Goal: Task Accomplishment & Management: Use online tool/utility

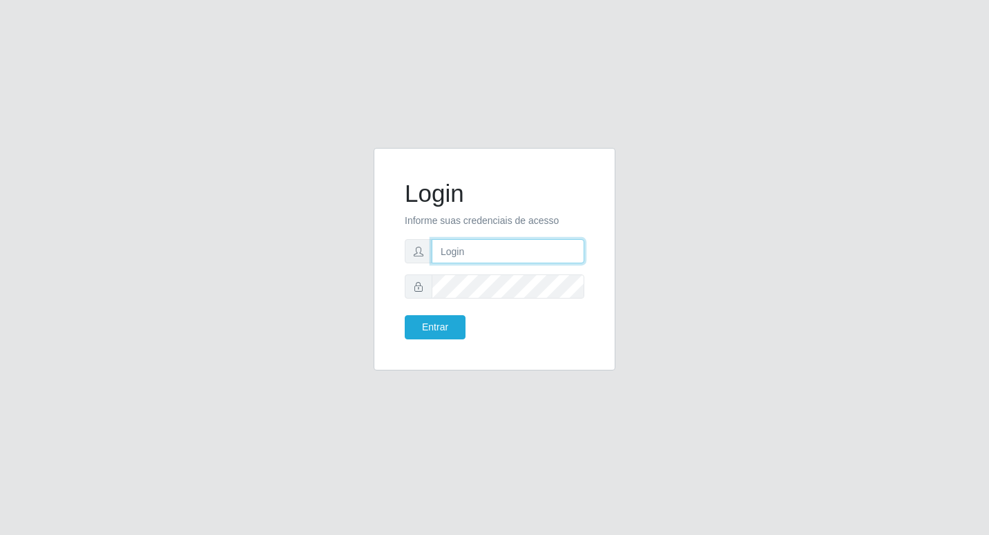
click at [451, 252] on input "text" at bounding box center [508, 251] width 153 height 24
click at [452, 256] on input "text" at bounding box center [508, 251] width 153 height 24
click at [416, 330] on button "Entrar" at bounding box center [435, 327] width 61 height 24
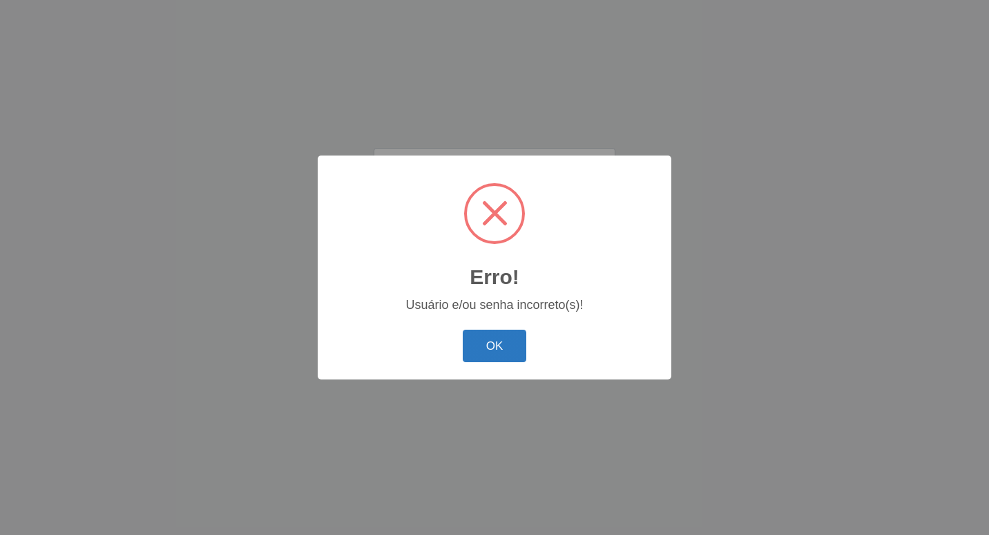
click at [474, 339] on button "OK" at bounding box center [495, 346] width 64 height 32
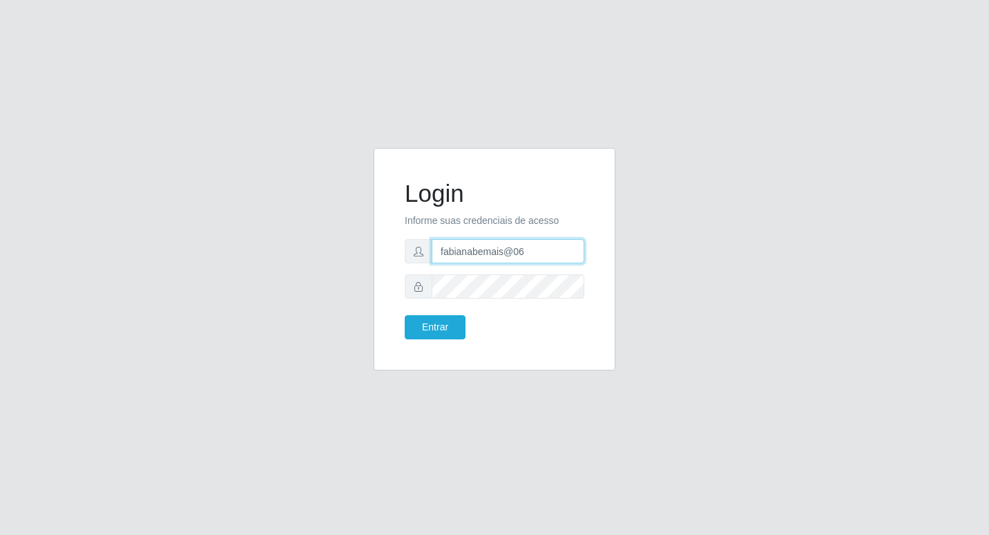
click at [516, 251] on input "fabianabemais@06" at bounding box center [508, 251] width 153 height 24
type input "fabianabemais@b6"
click at [443, 319] on button "Entrar" at bounding box center [435, 327] width 61 height 24
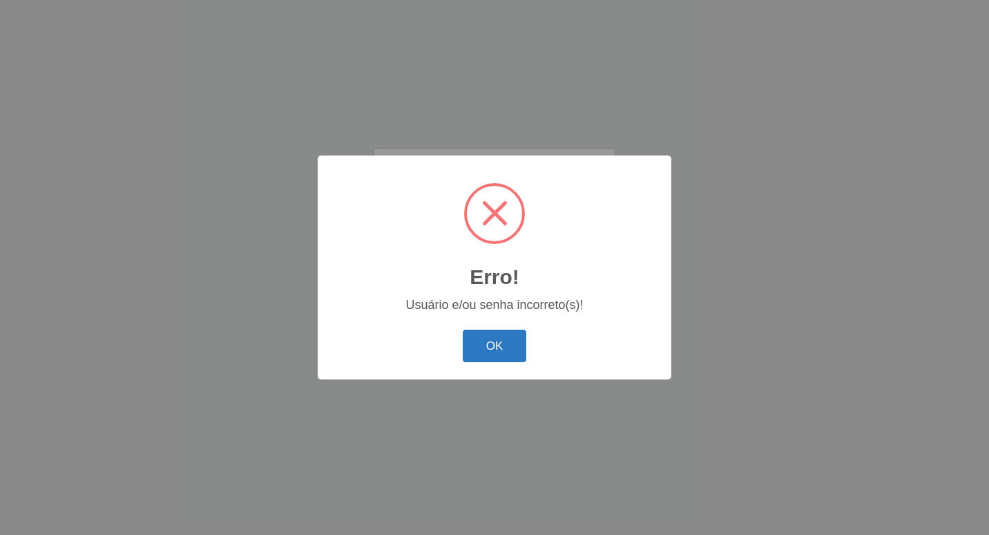
click at [504, 354] on button "OK" at bounding box center [495, 346] width 64 height 32
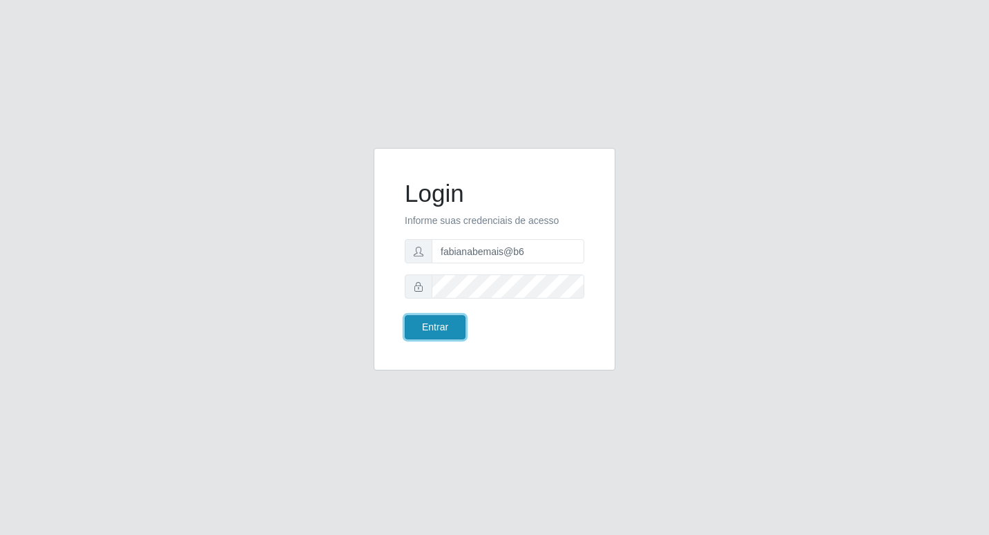
click at [439, 319] on button "Entrar" at bounding box center [435, 327] width 61 height 24
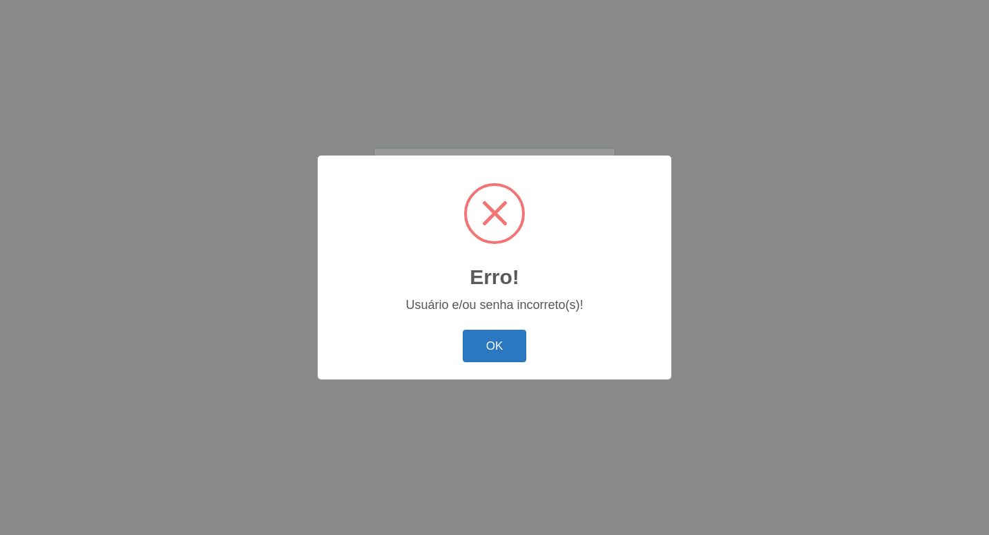
click at [475, 337] on button "OK" at bounding box center [495, 346] width 64 height 32
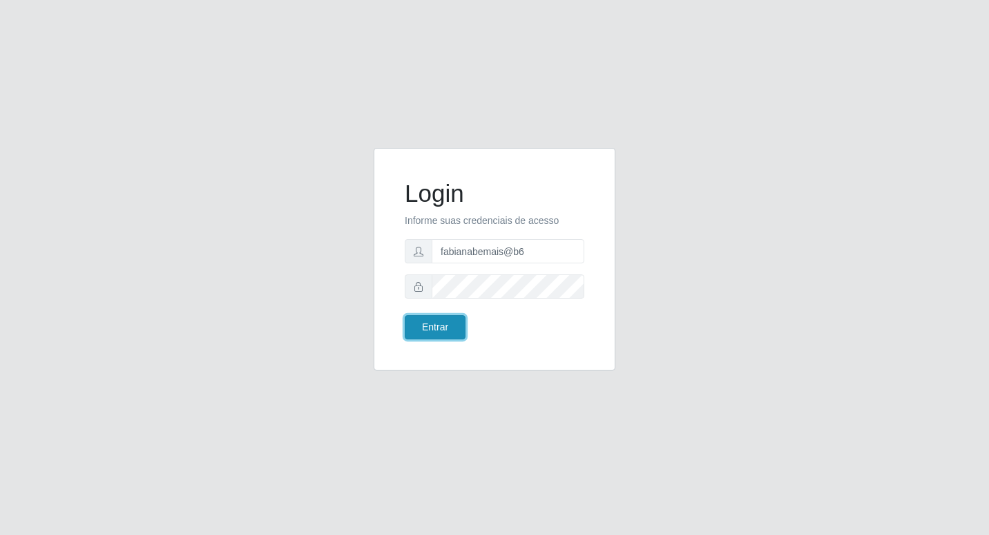
click at [444, 323] on button "Entrar" at bounding box center [435, 327] width 61 height 24
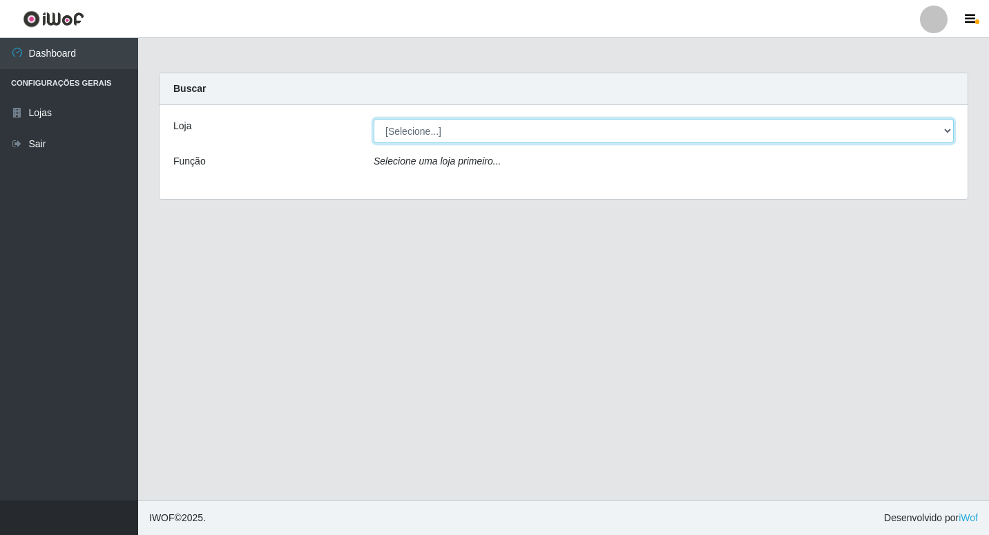
click at [942, 133] on select "[Selecione...] Bemais Supermercados - B6 Colibris" at bounding box center [664, 131] width 580 height 24
click at [431, 126] on select "[Selecione...] Bemais Supermercados - B6 Colibris" at bounding box center [664, 131] width 580 height 24
select select "406"
click at [374, 119] on select "[Selecione...] Bemais Supermercados - B6 Colibris" at bounding box center [664, 131] width 580 height 24
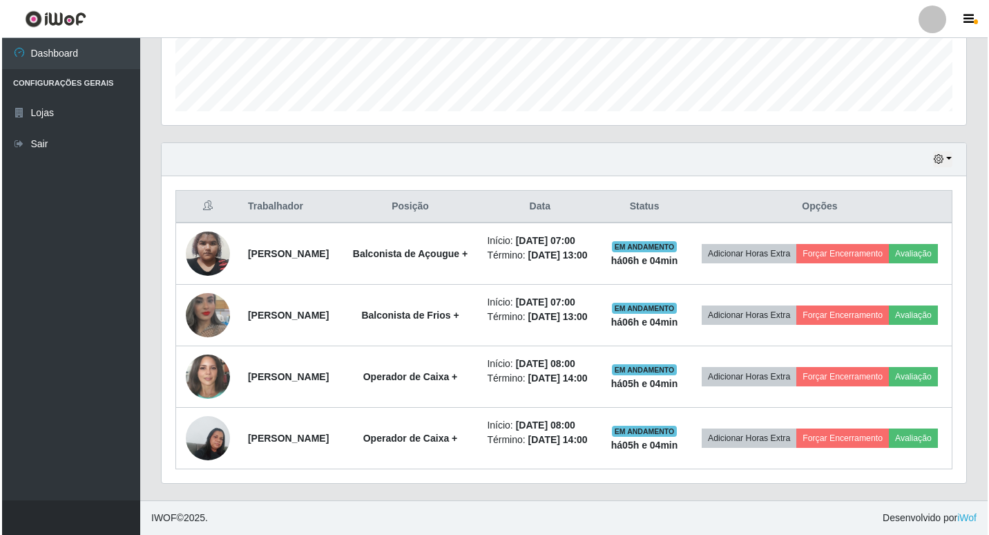
scroll to position [415, 0]
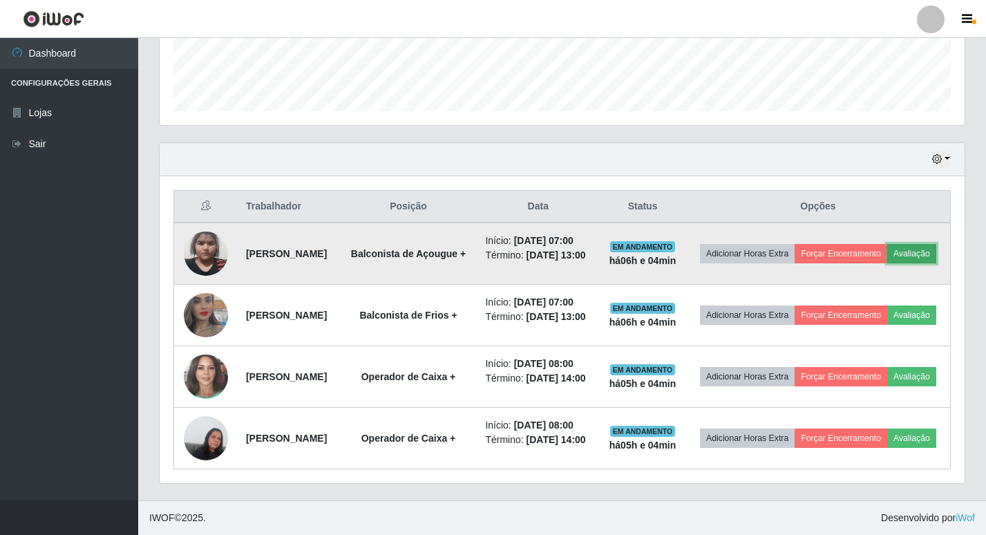
click at [887, 244] on button "Avaliação" at bounding box center [911, 253] width 49 height 19
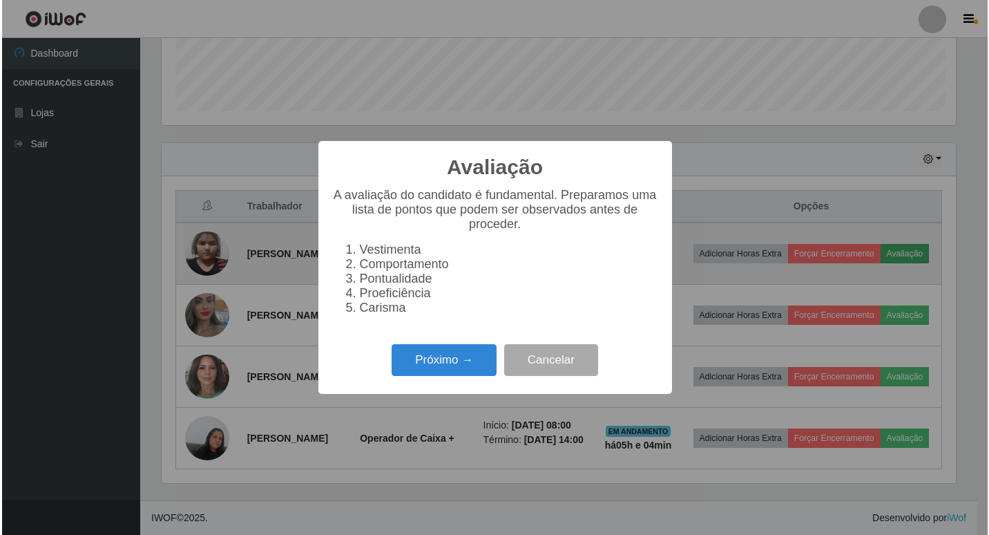
scroll to position [287, 798]
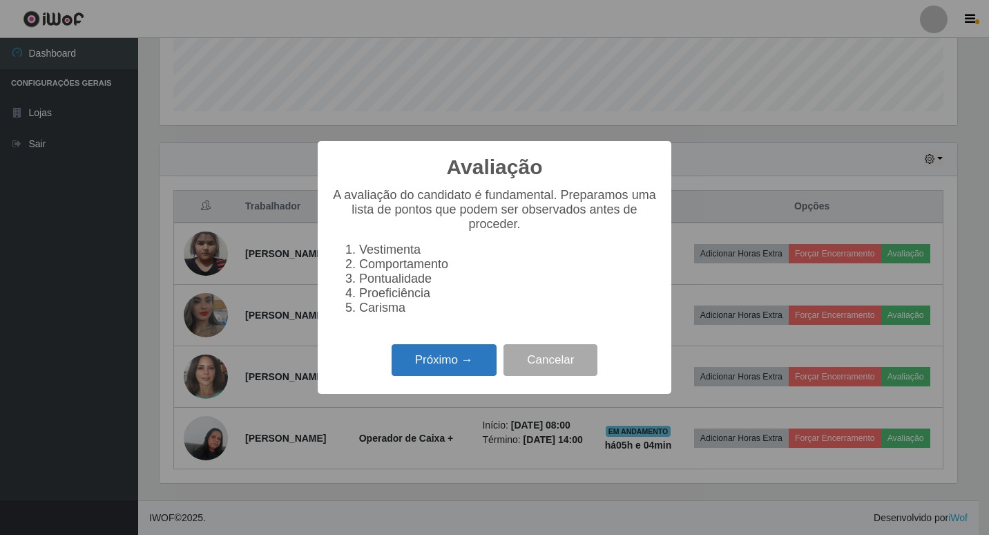
click at [435, 365] on button "Próximo →" at bounding box center [444, 360] width 105 height 32
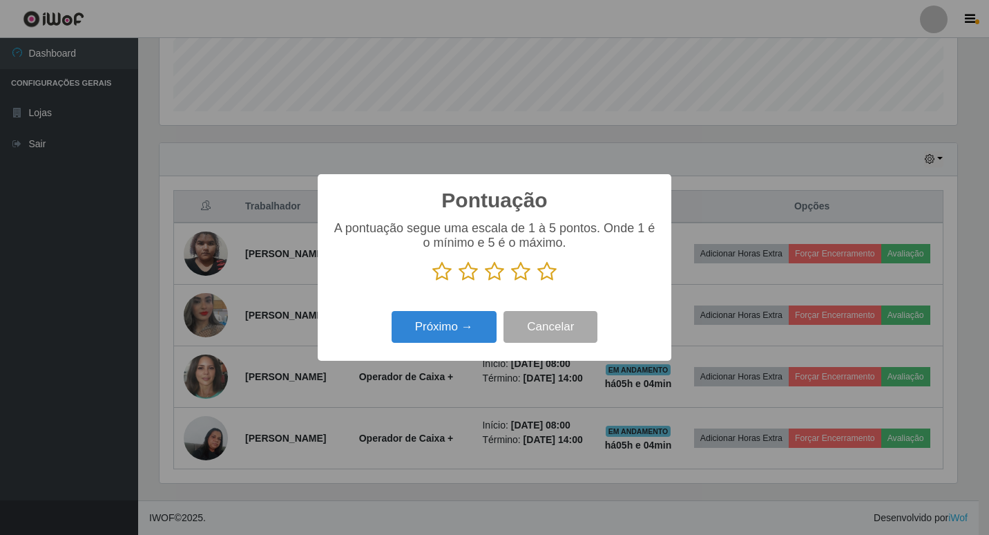
click at [546, 276] on icon at bounding box center [547, 271] width 19 height 21
click at [538, 282] on input "radio" at bounding box center [538, 282] width 0 height 0
click at [527, 277] on icon at bounding box center [520, 271] width 19 height 21
click at [511, 282] on input "radio" at bounding box center [511, 282] width 0 height 0
click at [448, 323] on button "Próximo →" at bounding box center [444, 327] width 105 height 32
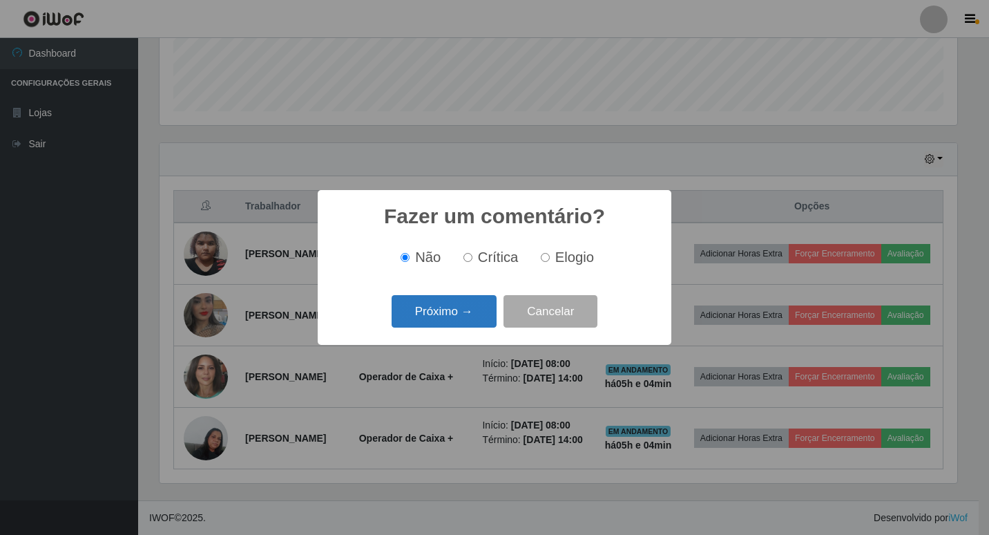
click at [455, 302] on button "Próximo →" at bounding box center [444, 311] width 105 height 32
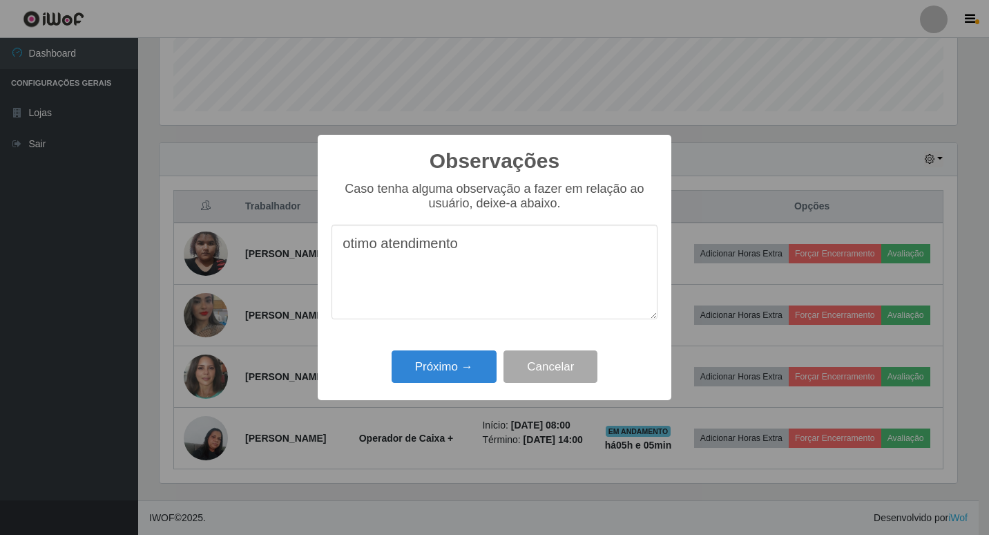
click at [377, 251] on textarea "otimo atendimento" at bounding box center [495, 272] width 326 height 95
type textarea "ótimo atendimento"
click at [431, 365] on button "Próximo →" at bounding box center [444, 366] width 105 height 32
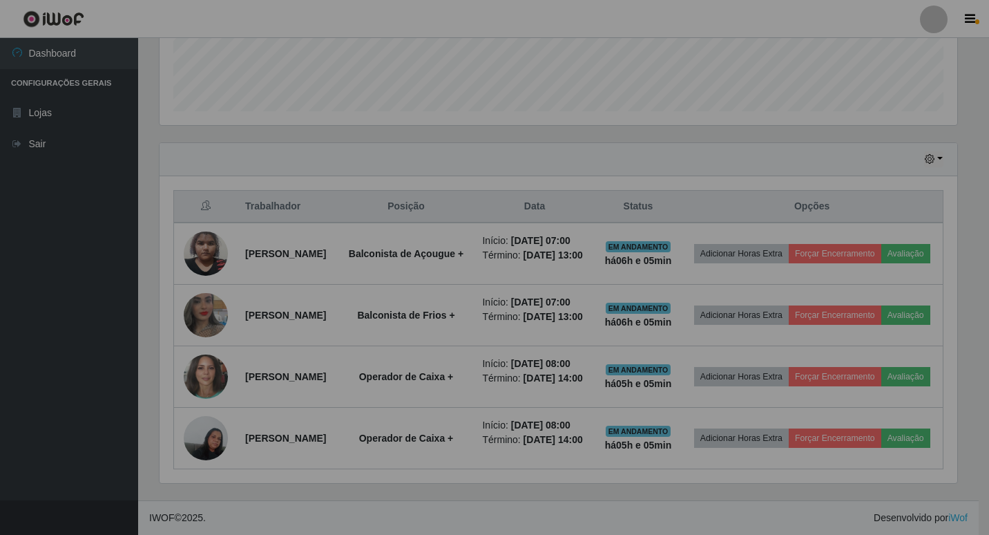
scroll to position [287, 805]
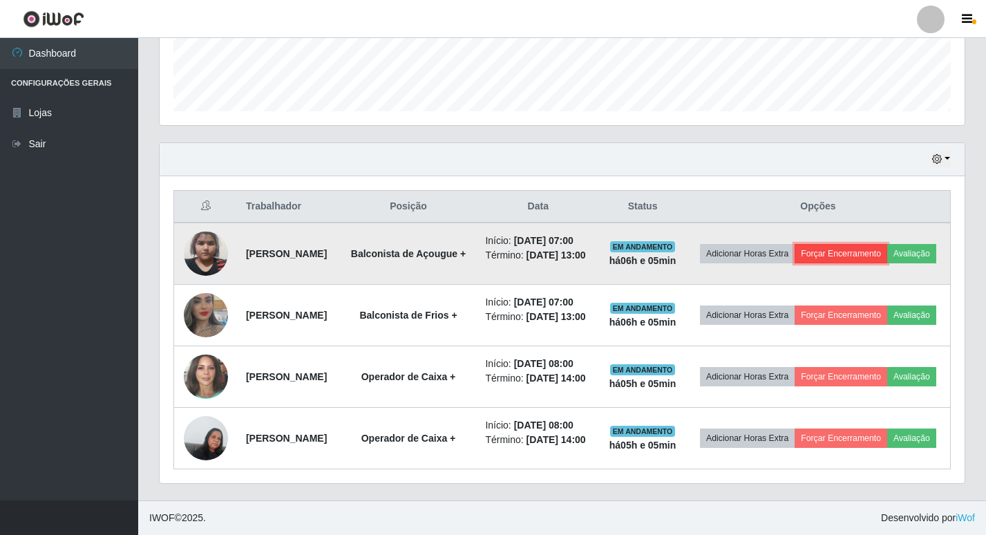
click at [887, 244] on button "Forçar Encerramento" at bounding box center [841, 253] width 93 height 19
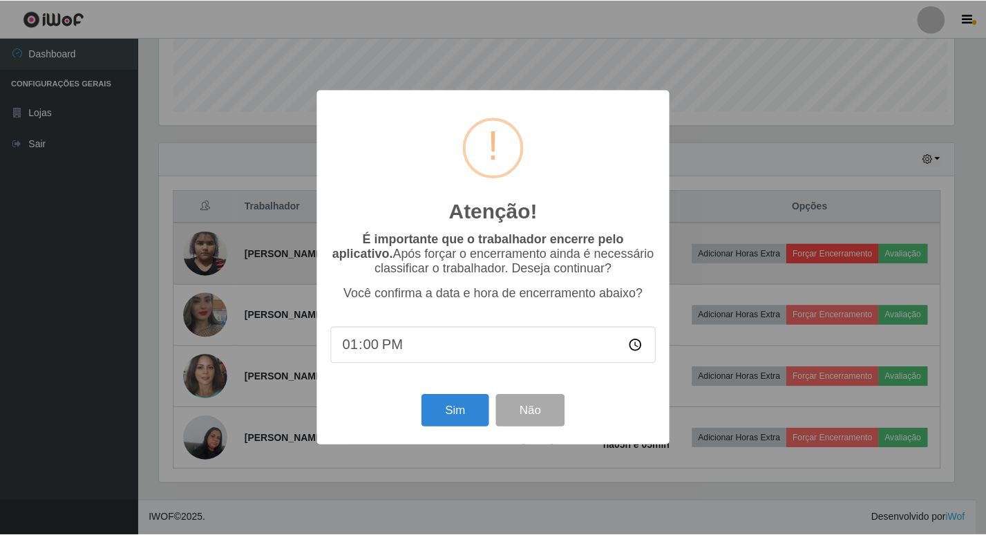
scroll to position [287, 798]
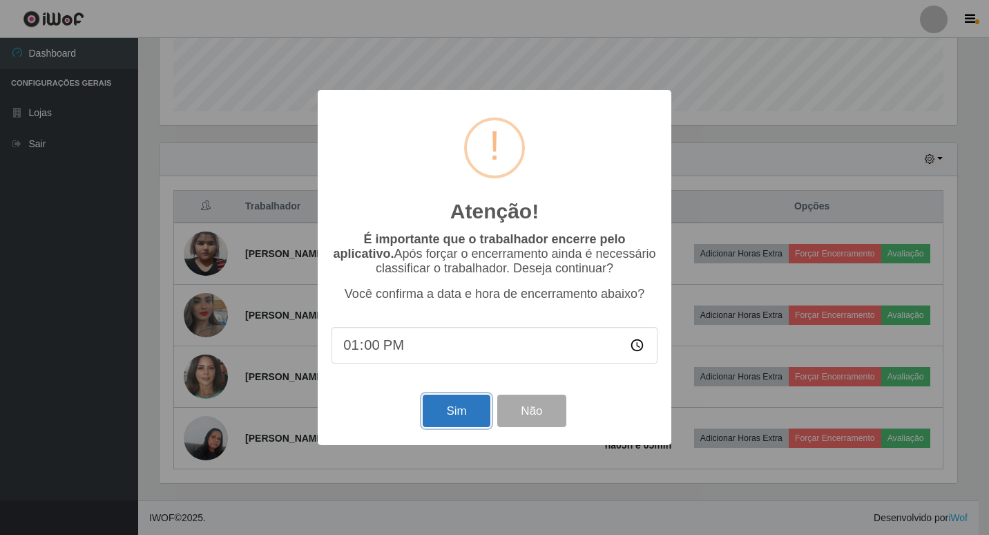
click at [451, 408] on button "Sim" at bounding box center [456, 411] width 67 height 32
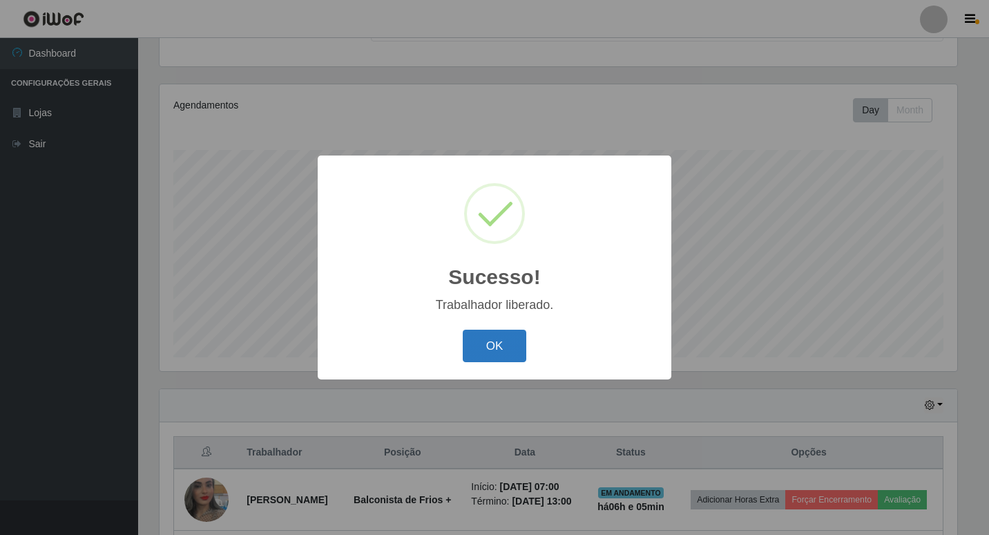
click at [485, 339] on button "OK" at bounding box center [495, 346] width 64 height 32
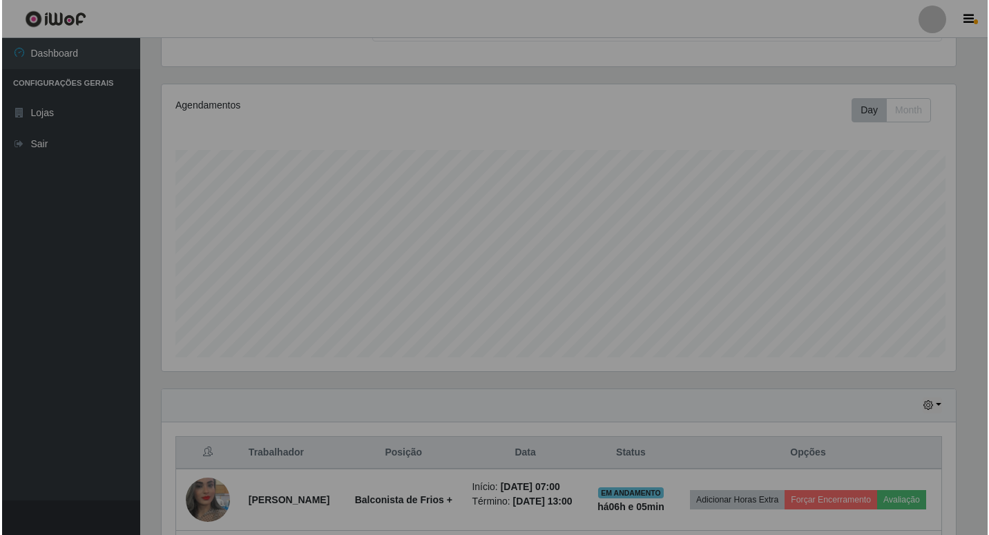
scroll to position [287, 805]
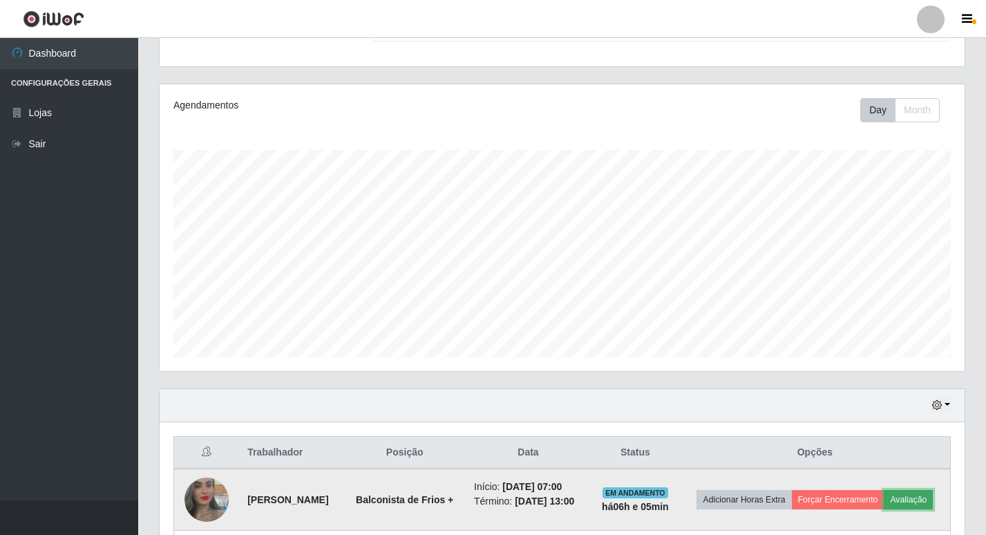
click at [884, 509] on button "Avaliação" at bounding box center [908, 499] width 49 height 19
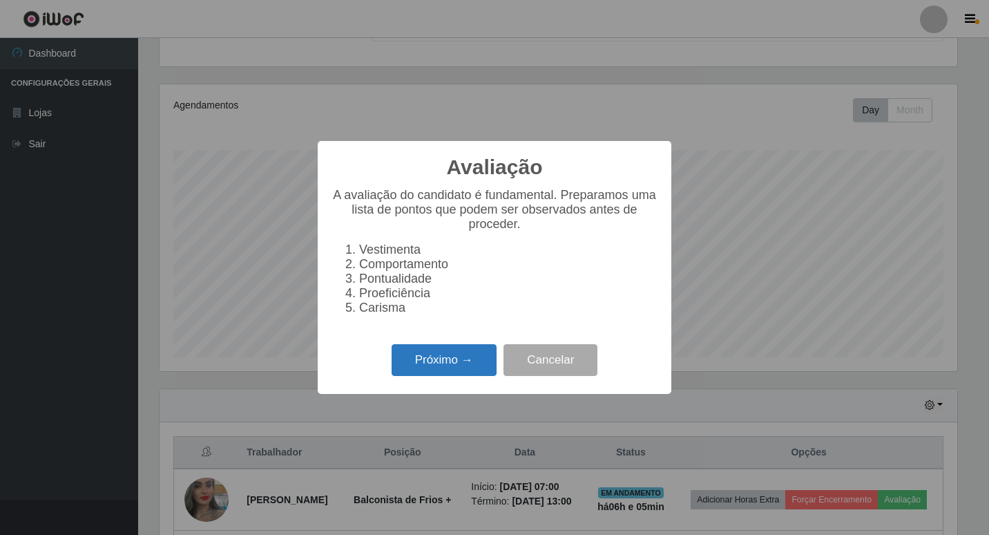
click at [475, 367] on button "Próximo →" at bounding box center [444, 360] width 105 height 32
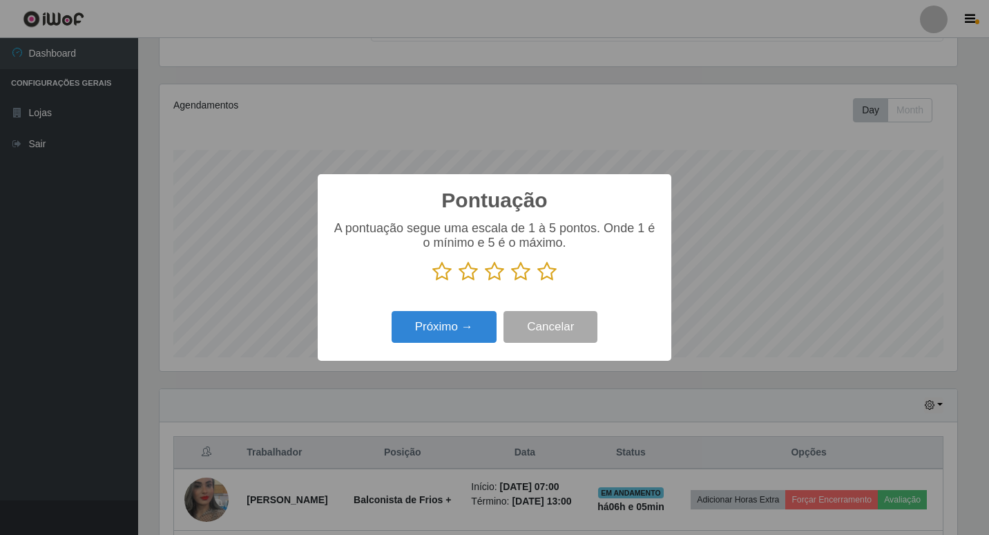
scroll to position [690630, 690118]
click at [516, 271] on icon at bounding box center [520, 271] width 19 height 21
click at [511, 282] on input "radio" at bounding box center [511, 282] width 0 height 0
click at [462, 326] on button "Próximo →" at bounding box center [444, 327] width 105 height 32
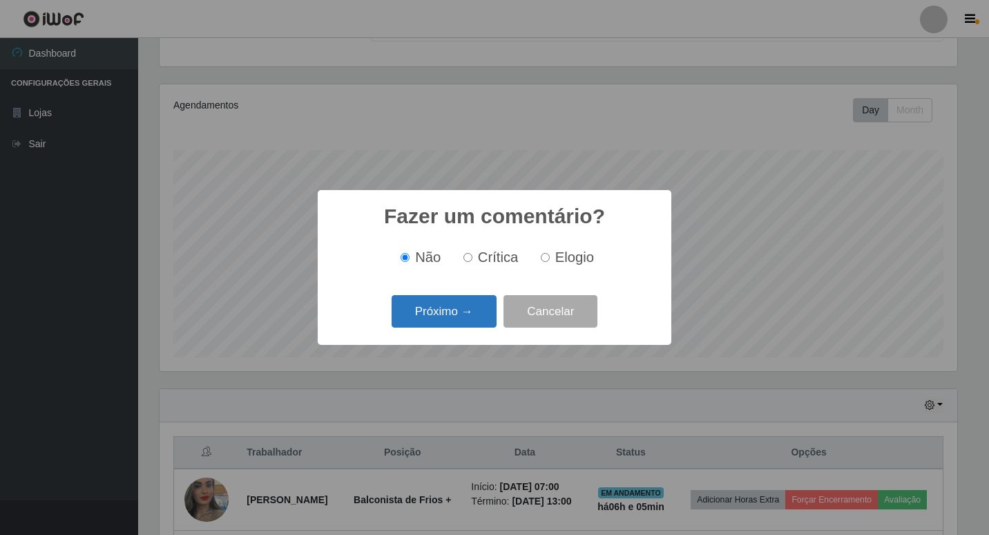
click at [452, 310] on button "Próximo →" at bounding box center [444, 311] width 105 height 32
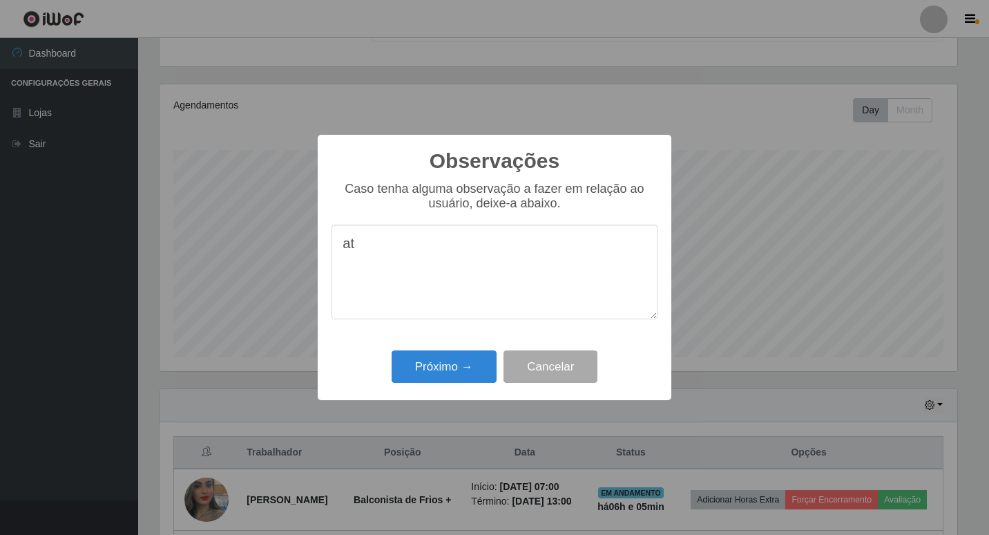
type textarea "a"
type textarea "educada e bom atendimento"
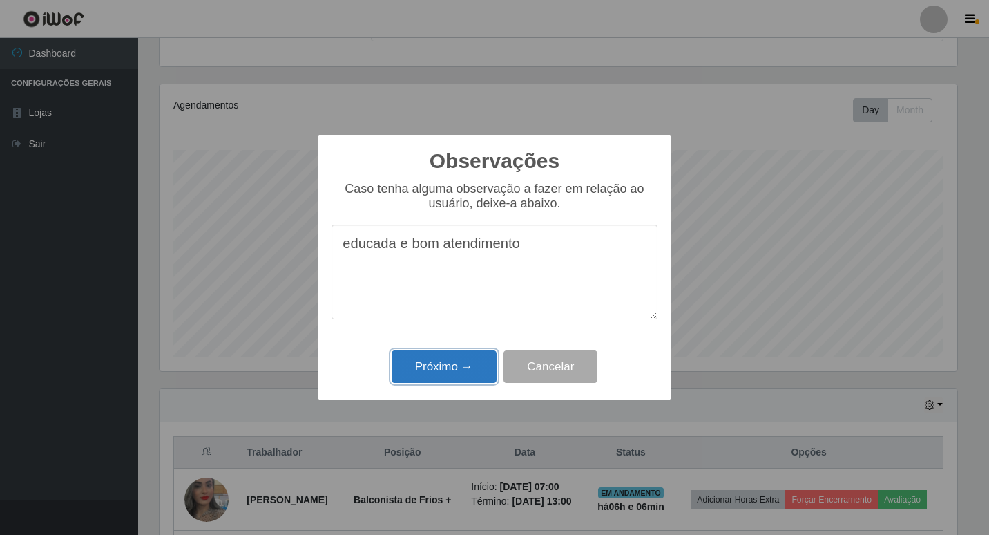
click at [417, 355] on button "Próximo →" at bounding box center [444, 366] width 105 height 32
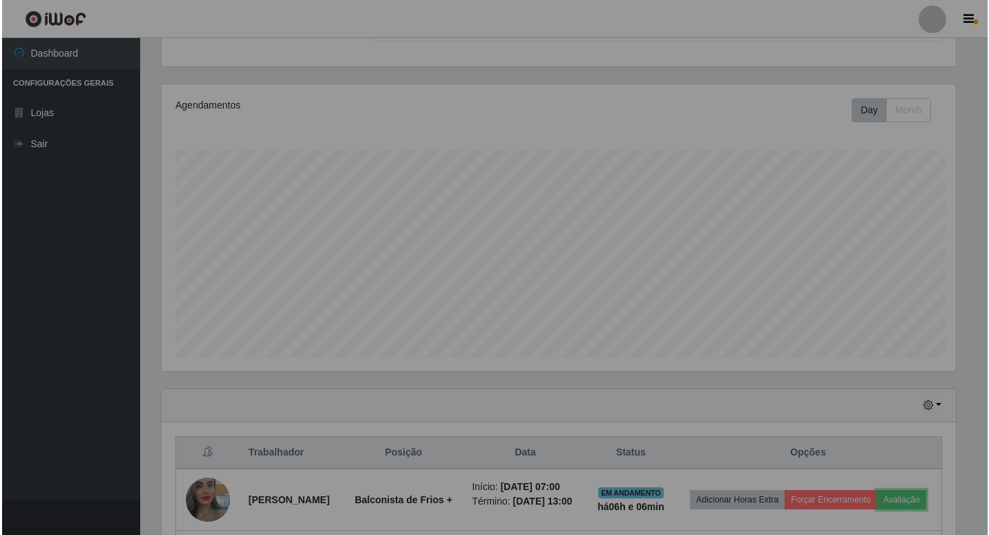
scroll to position [287, 805]
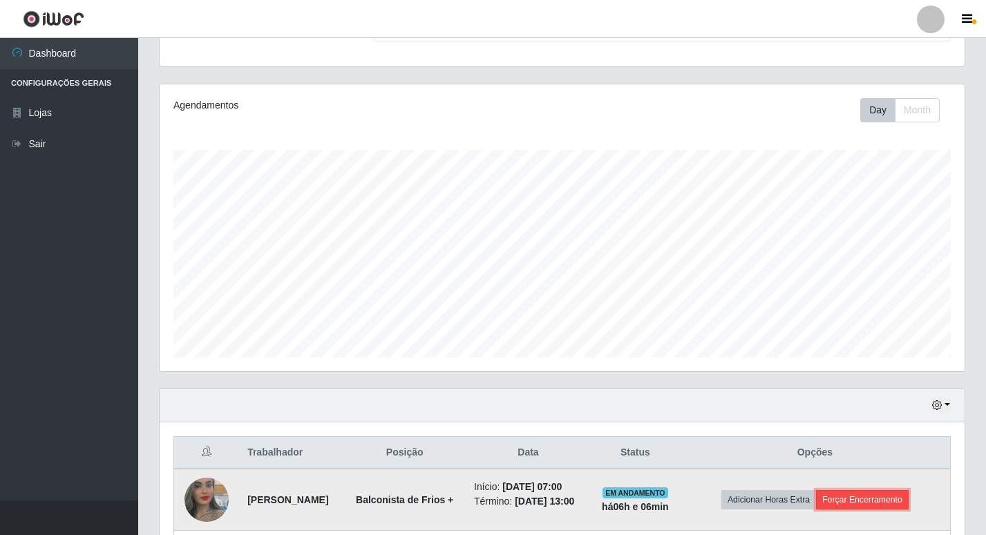
click at [860, 496] on button "Forçar Encerramento" at bounding box center [862, 499] width 93 height 19
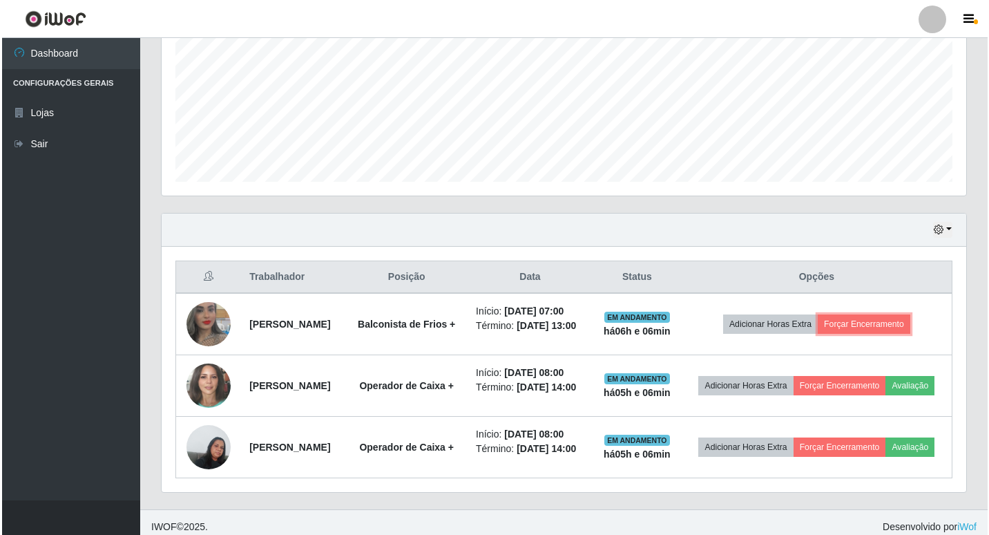
scroll to position [344, 0]
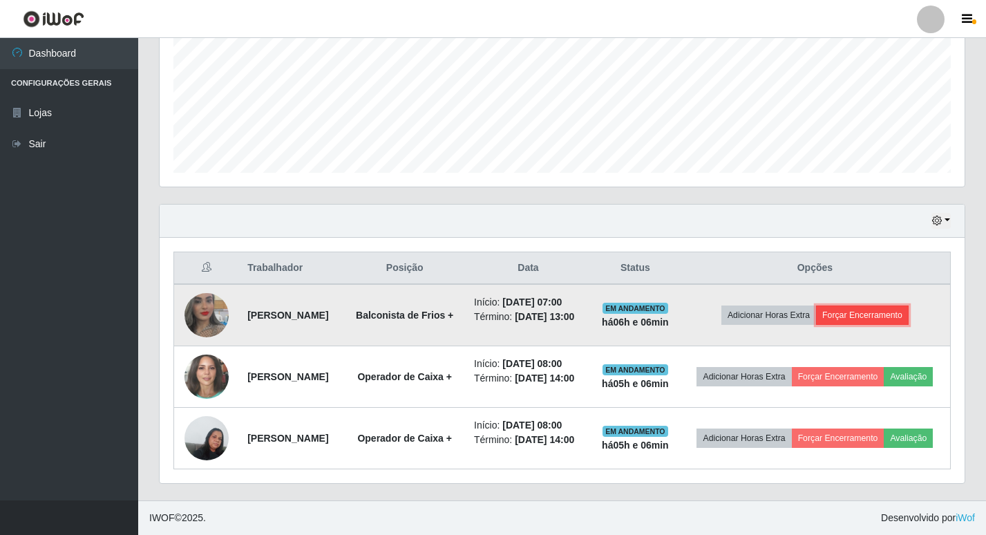
click at [882, 305] on button "Forçar Encerramento" at bounding box center [862, 314] width 93 height 19
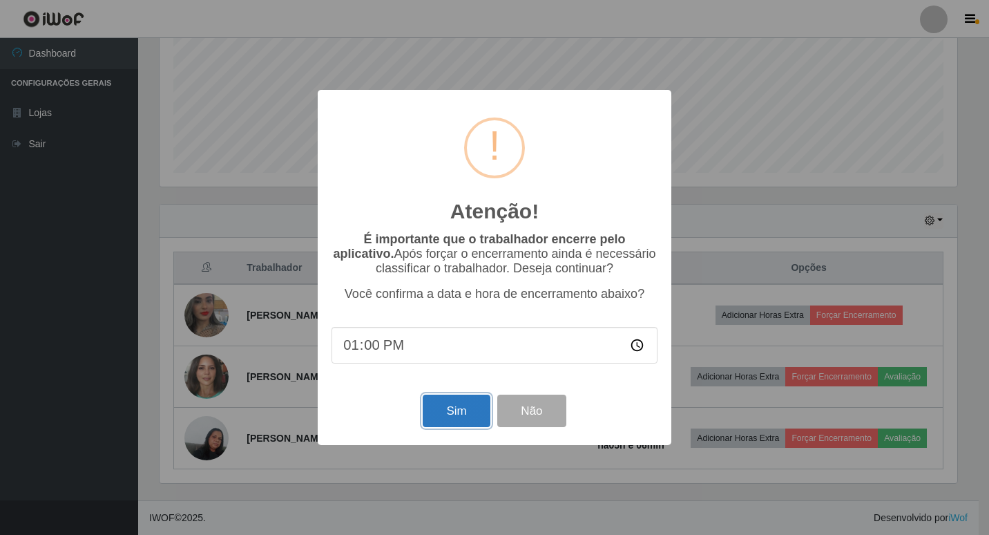
click at [459, 416] on button "Sim" at bounding box center [456, 411] width 67 height 32
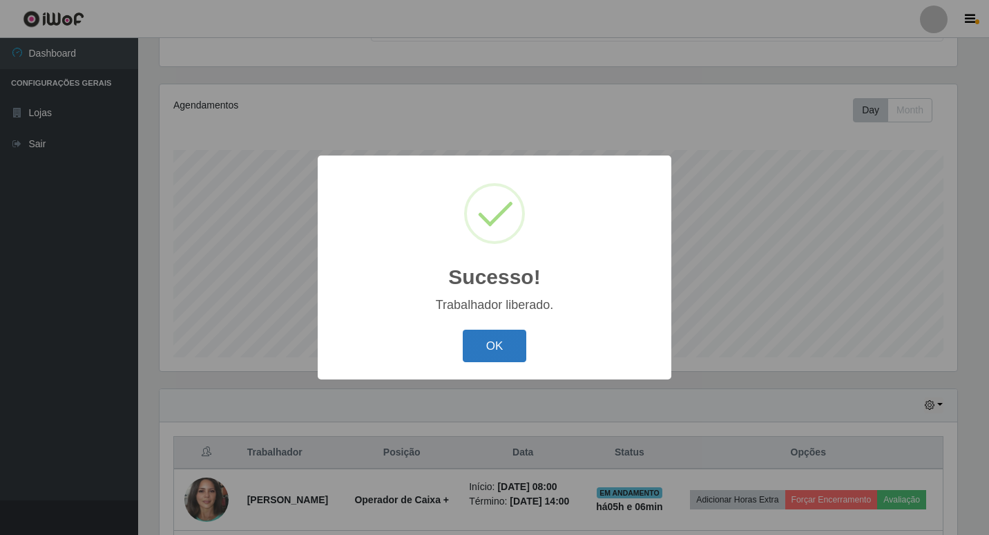
click at [511, 352] on button "OK" at bounding box center [495, 346] width 64 height 32
click at [511, 352] on div "Sucesso! × Trabalhador liberado. OK Cancel" at bounding box center [494, 267] width 989 height 535
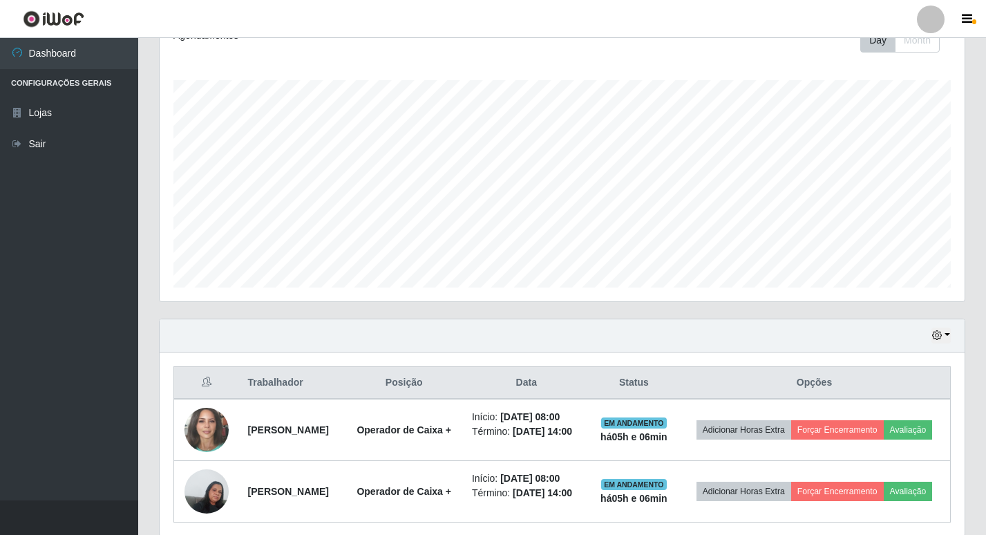
scroll to position [281, 0]
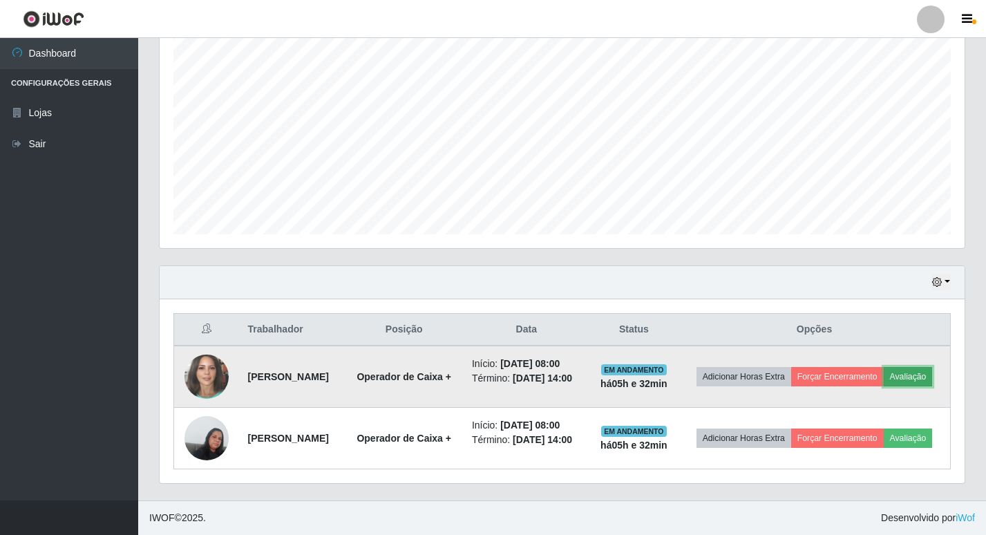
click at [884, 374] on button "Avaliação" at bounding box center [908, 376] width 49 height 19
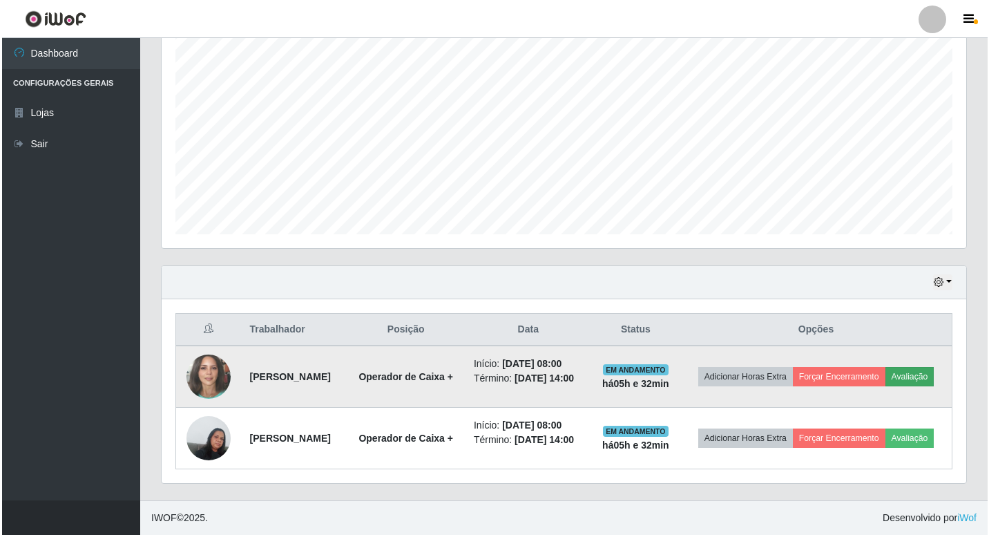
scroll to position [287, 798]
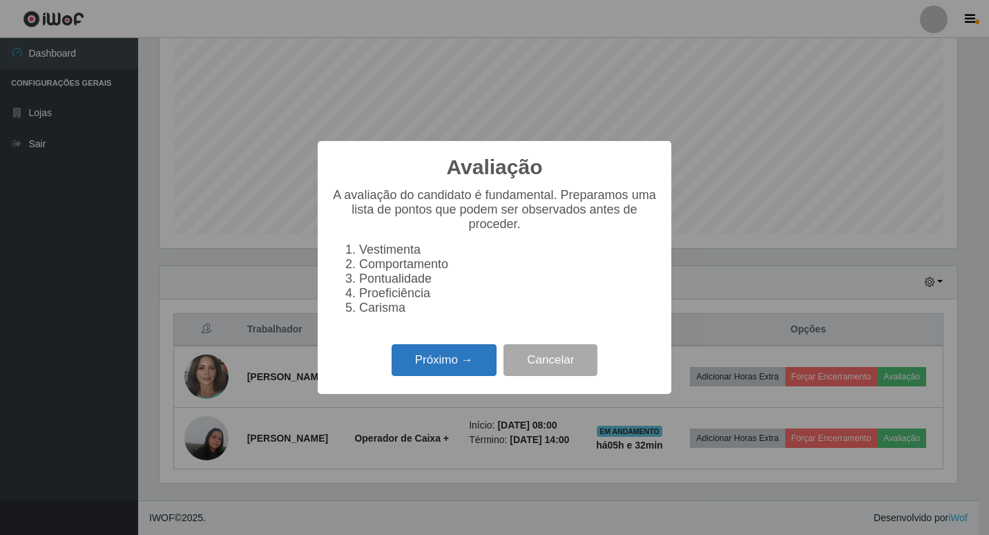
click at [410, 355] on button "Próximo →" at bounding box center [444, 360] width 105 height 32
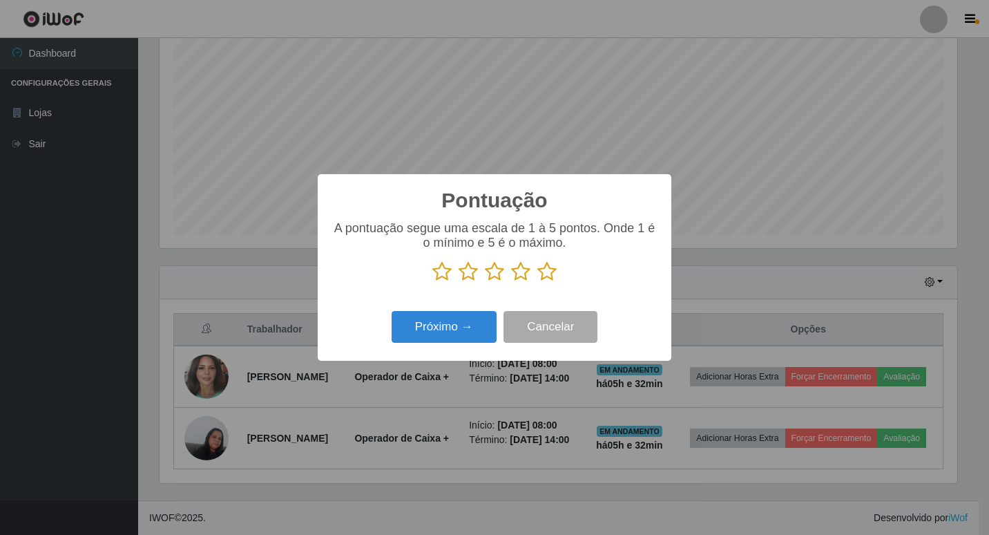
click at [531, 270] on p at bounding box center [495, 271] width 326 height 21
click at [550, 270] on icon at bounding box center [547, 271] width 19 height 21
click at [538, 282] on input "radio" at bounding box center [538, 282] width 0 height 0
click at [550, 270] on icon at bounding box center [547, 271] width 19 height 21
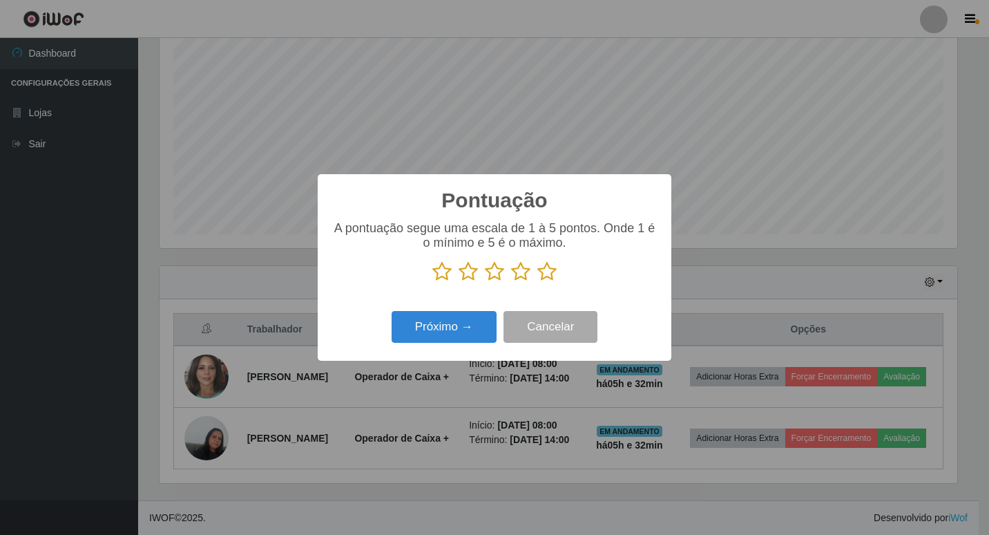
click at [538, 282] on input "radio" at bounding box center [538, 282] width 0 height 0
click at [459, 328] on button "Próximo →" at bounding box center [444, 327] width 105 height 32
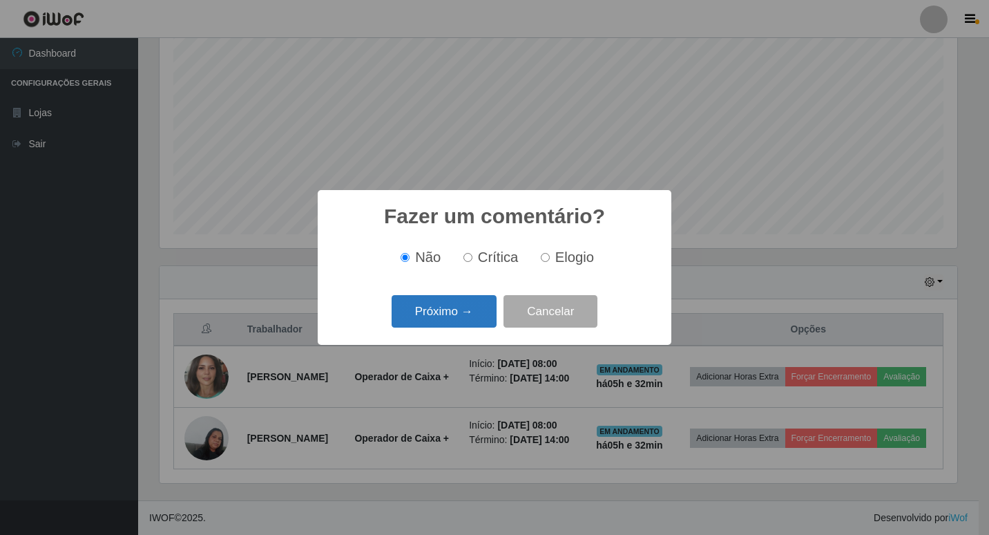
click at [450, 312] on button "Próximo →" at bounding box center [444, 311] width 105 height 32
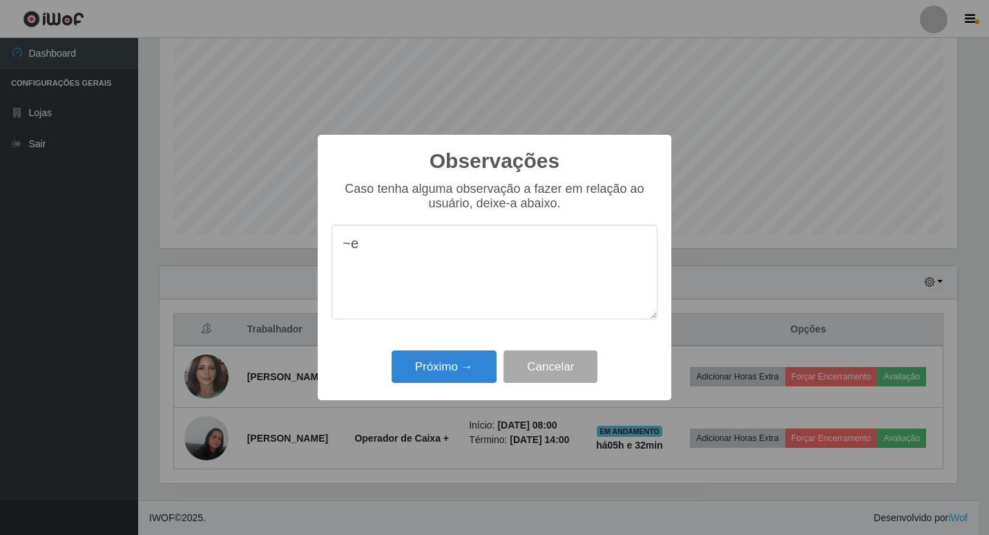
type textarea "~"
click at [470, 267] on textarea "atendimento ótimo" at bounding box center [495, 272] width 326 height 95
click at [427, 248] on textarea "atendimento ,ótimo," at bounding box center [495, 272] width 326 height 95
click at [427, 249] on textarea "atendimento ,ótimo," at bounding box center [495, 272] width 326 height 95
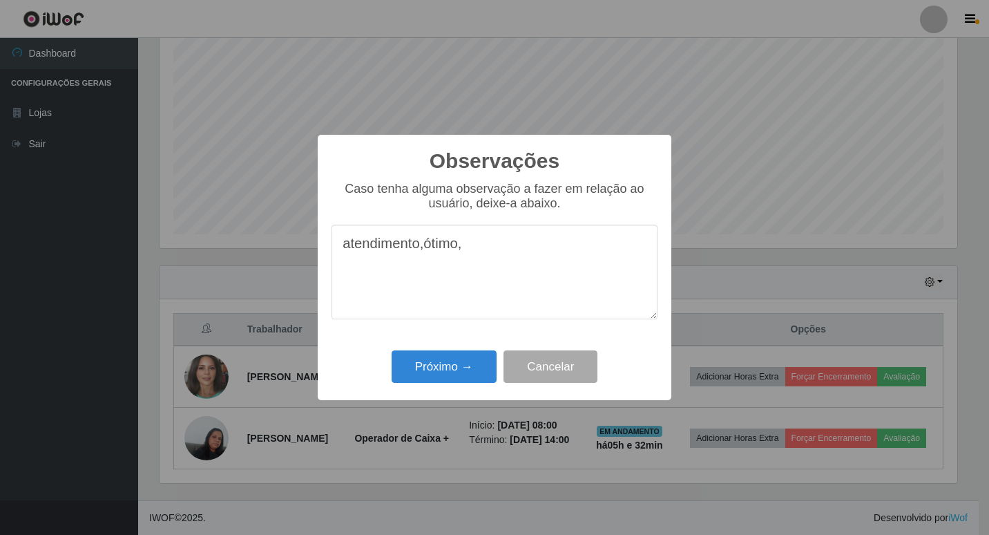
click at [425, 249] on textarea "atendimento,ótimo," at bounding box center [495, 272] width 326 height 95
click at [472, 251] on textarea "atendimento ótimo," at bounding box center [495, 272] width 326 height 95
drag, startPoint x: 740, startPoint y: 51, endPoint x: 527, endPoint y: 250, distance: 291.3
type textarea "atendimento ótimo, educada."
click at [441, 370] on button "Próximo →" at bounding box center [444, 366] width 105 height 32
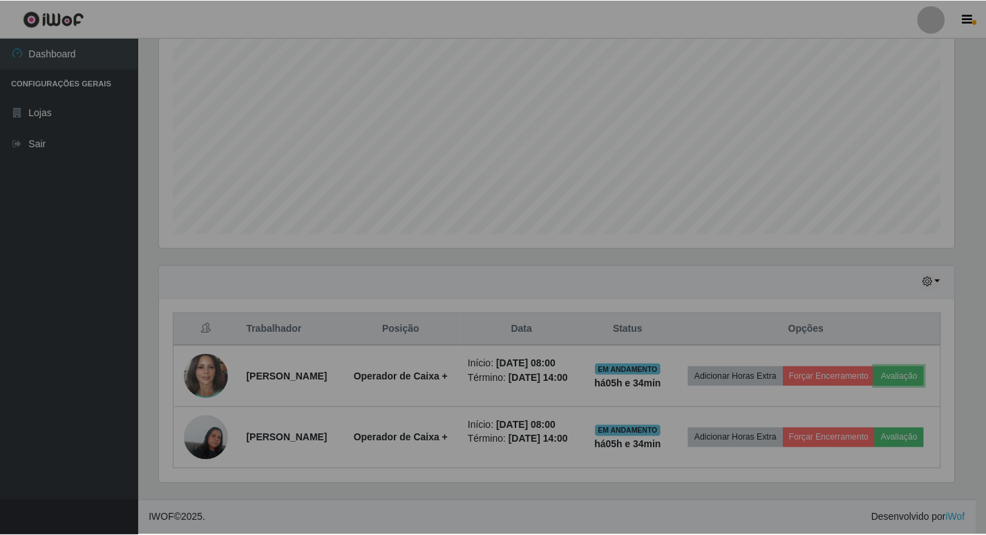
scroll to position [287, 805]
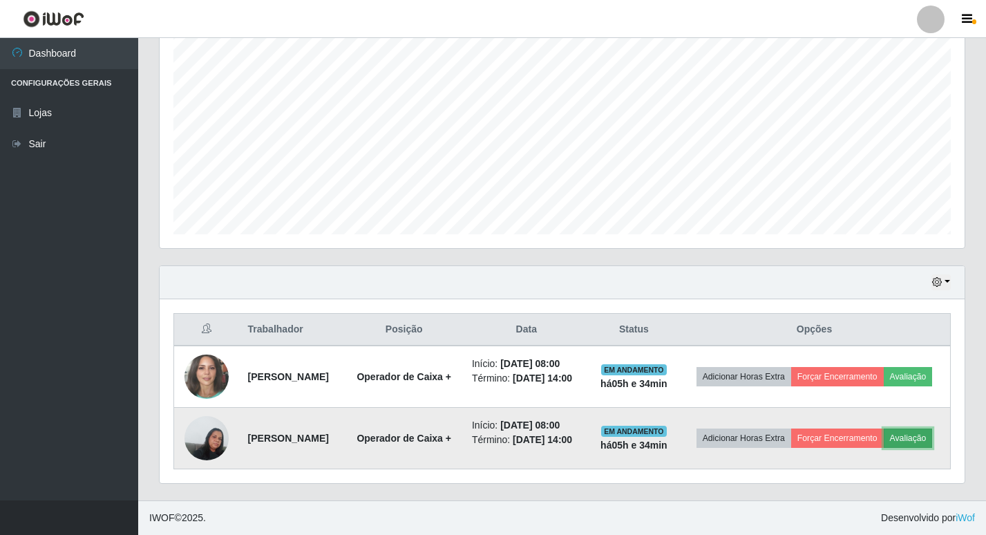
click at [884, 441] on button "Avaliação" at bounding box center [908, 437] width 49 height 19
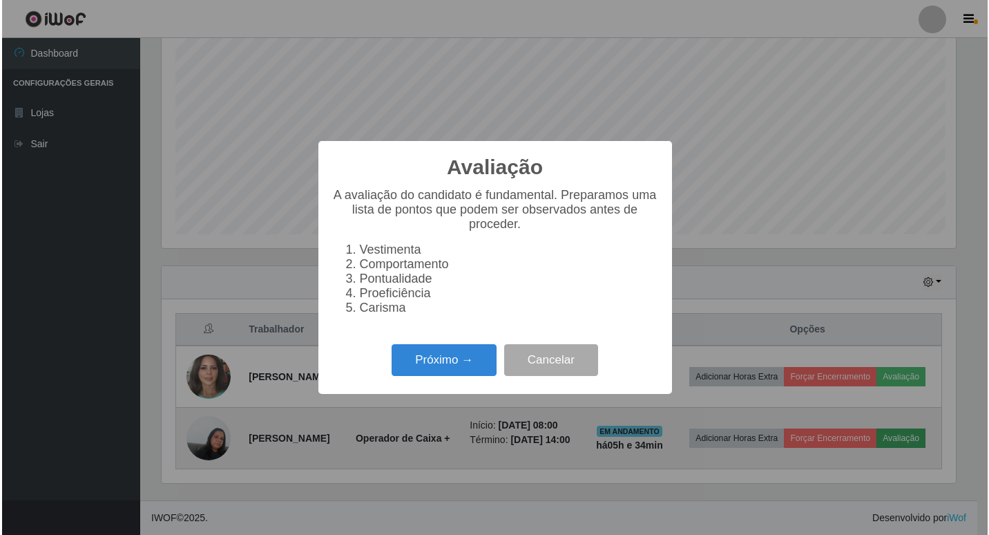
scroll to position [287, 798]
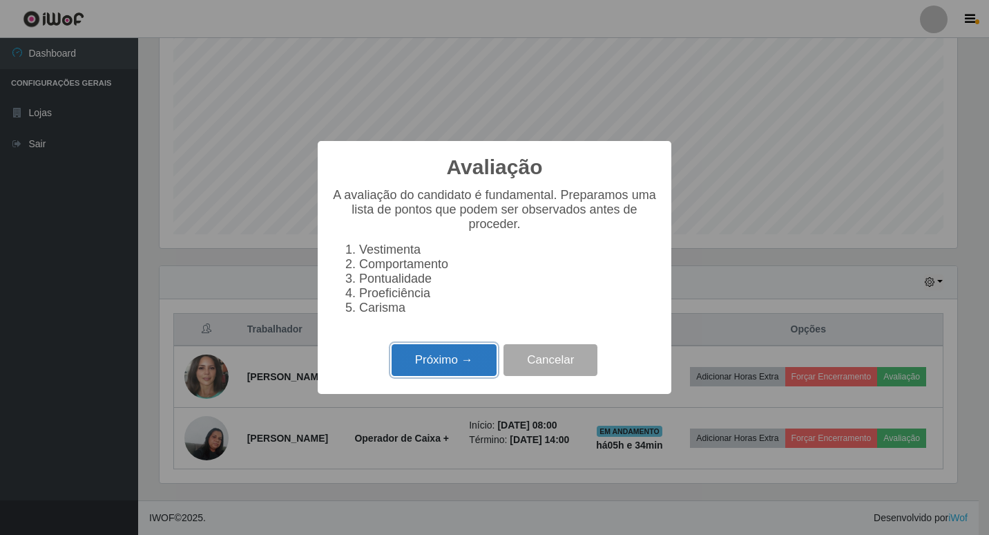
click at [464, 363] on button "Próximo →" at bounding box center [444, 360] width 105 height 32
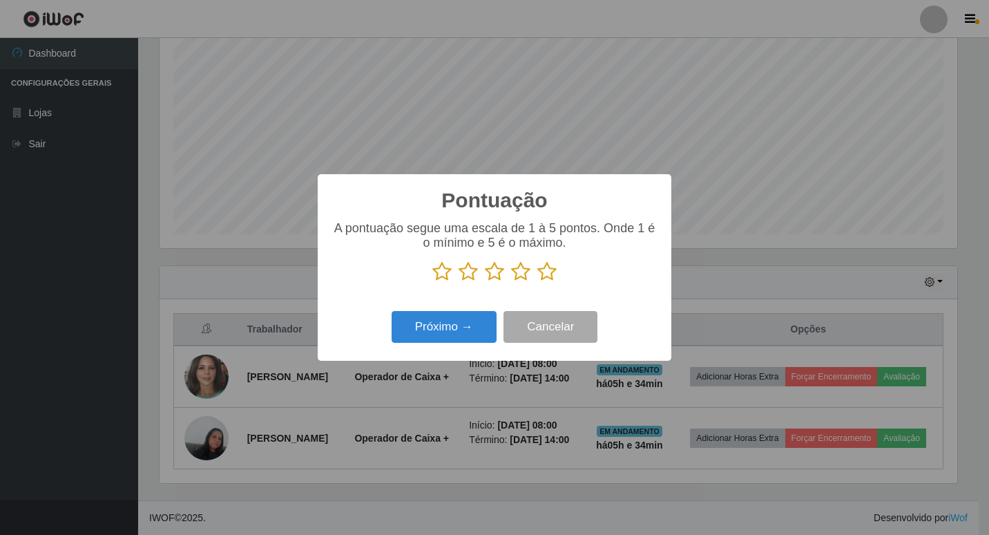
scroll to position [690630, 690118]
click at [543, 273] on icon at bounding box center [547, 271] width 19 height 21
click at [538, 282] on input "radio" at bounding box center [538, 282] width 0 height 0
click at [447, 341] on button "Próximo →" at bounding box center [444, 327] width 105 height 32
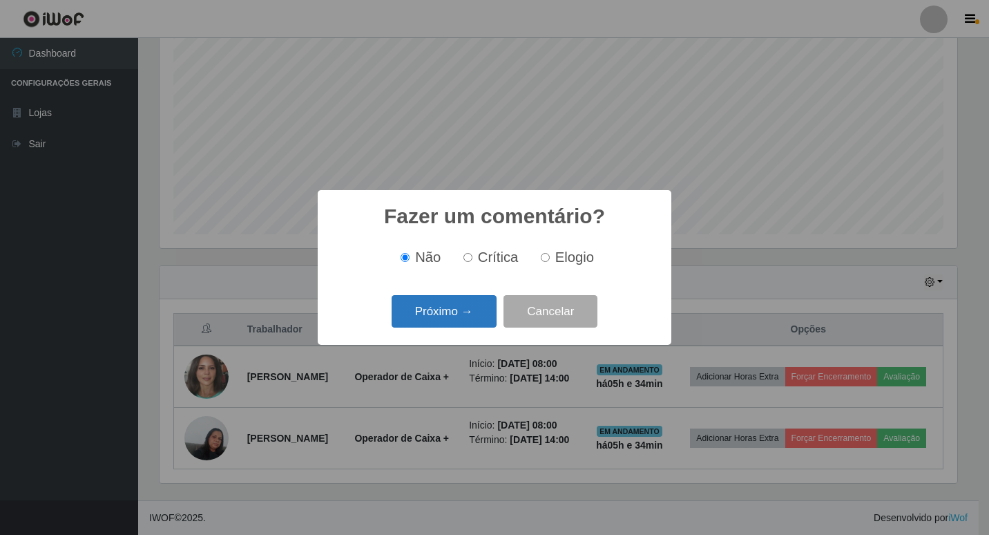
click at [448, 325] on button "Próximo →" at bounding box center [444, 311] width 105 height 32
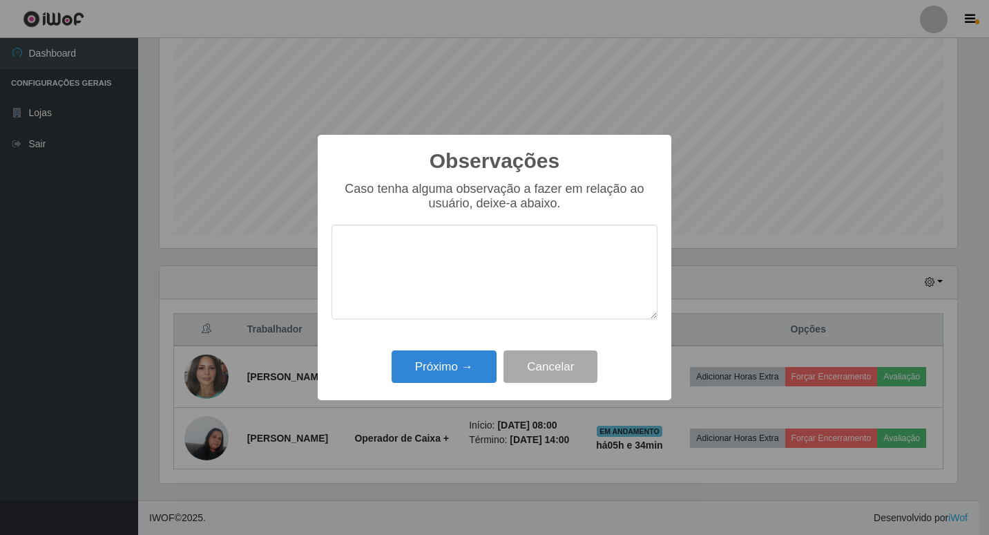
click at [448, 325] on div "Caso tenha alguma observação a fazer em relação ao usuário, deixe-a abaixo." at bounding box center [495, 257] width 326 height 151
drag, startPoint x: 448, startPoint y: 325, endPoint x: 345, endPoint y: 244, distance: 130.9
click at [345, 244] on textarea at bounding box center [495, 272] width 326 height 95
type textarea "t"
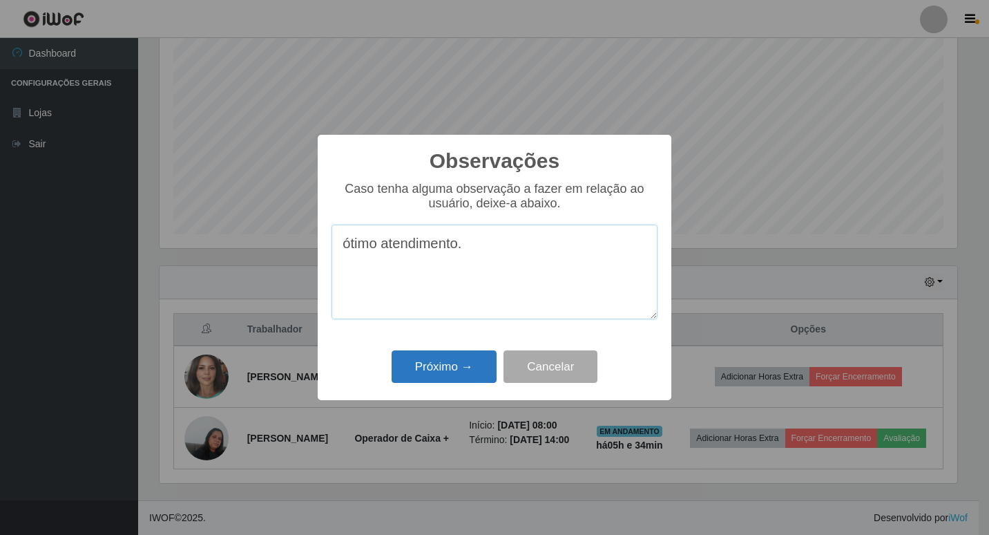
type textarea "ótimo atendimento."
click at [489, 369] on button "Próximo →" at bounding box center [444, 366] width 105 height 32
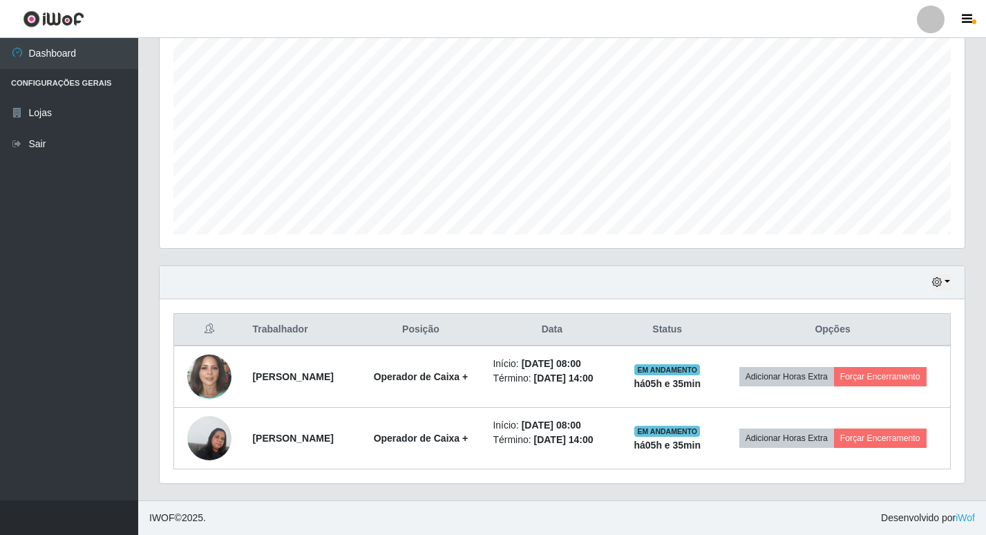
scroll to position [260, 0]
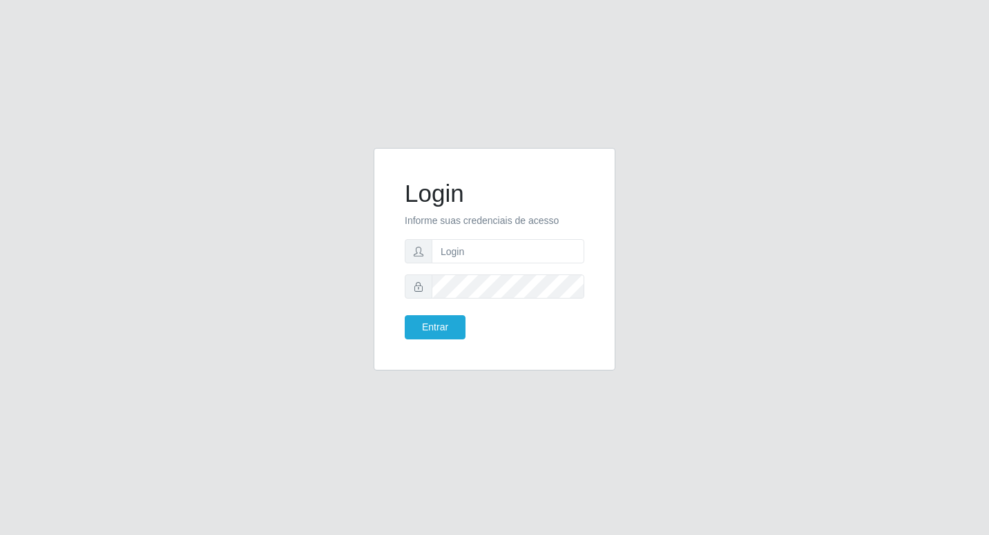
click at [529, 256] on input "text" at bounding box center [508, 251] width 153 height 24
click at [454, 255] on input "text" at bounding box center [508, 251] width 153 height 24
type input "fabianabemais@b6"
click at [430, 324] on button "Entrar" at bounding box center [435, 327] width 61 height 24
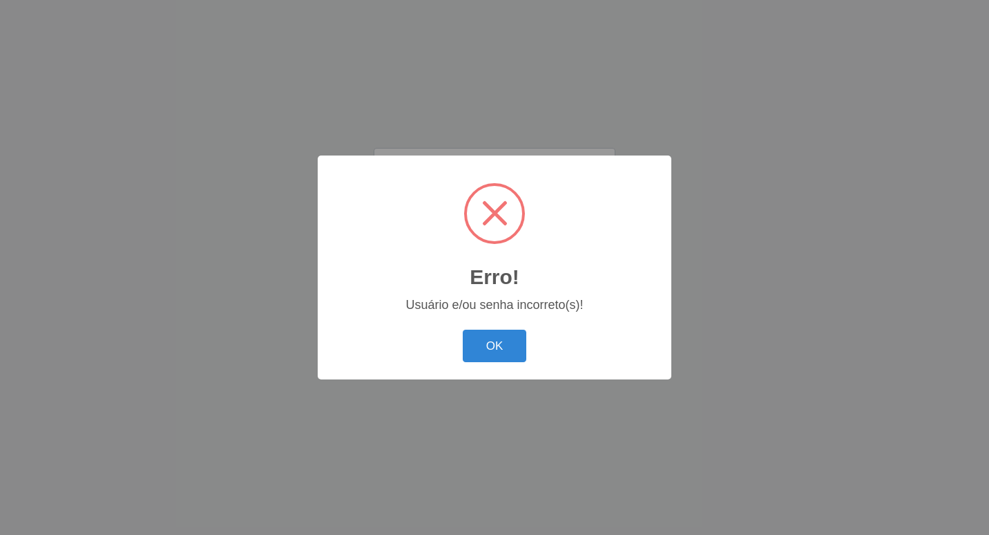
click at [434, 323] on div "Erro! × Usuário e/ou senha incorreto(s)! OK Cancel" at bounding box center [495, 267] width 354 height 224
click at [473, 342] on button "OK" at bounding box center [495, 346] width 64 height 32
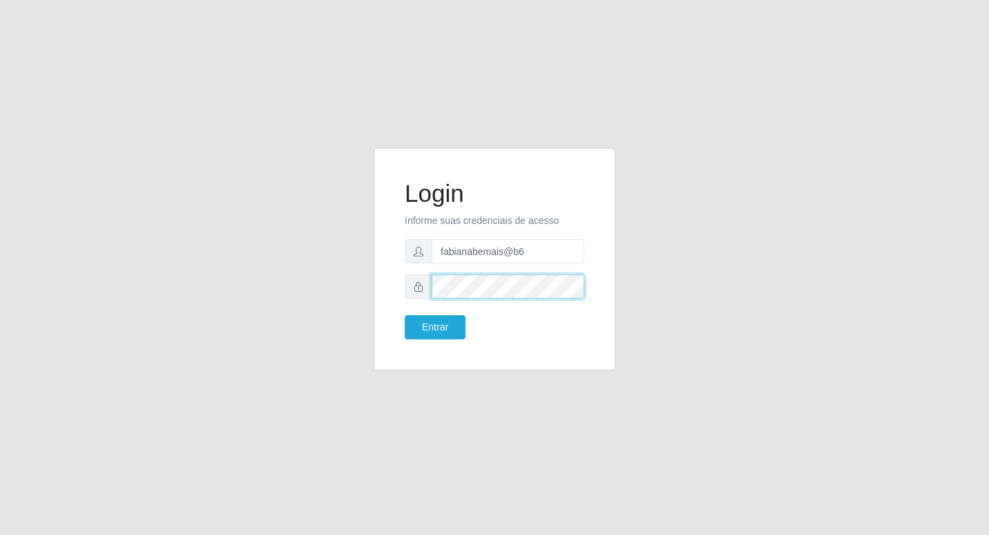
click at [507, 278] on form "Login Informe suas credenciais de acesso fabianabemais@b6 Entrar" at bounding box center [495, 259] width 180 height 160
click at [439, 324] on button "Entrar" at bounding box center [435, 327] width 61 height 24
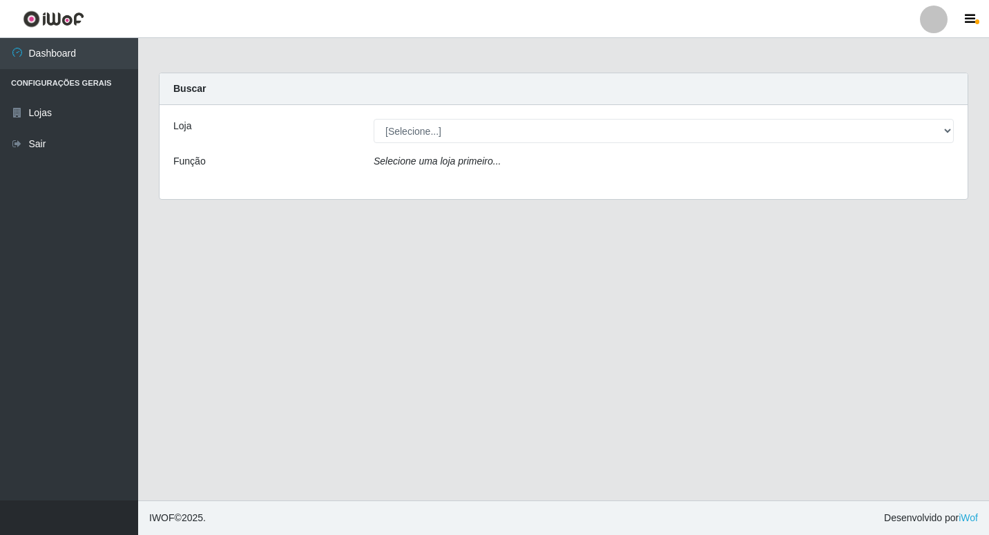
click at [434, 164] on icon "Selecione uma loja primeiro..." at bounding box center [437, 160] width 127 height 11
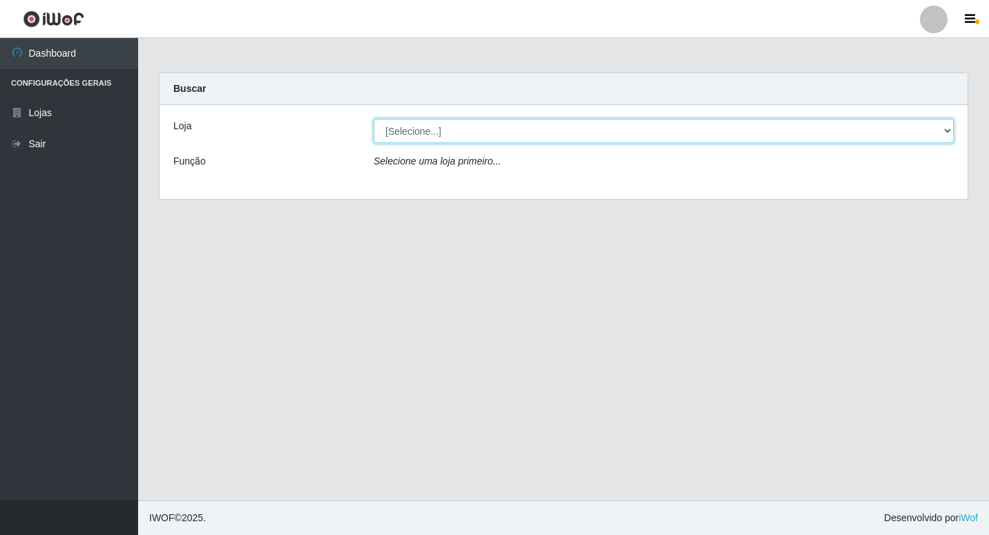
click at [946, 129] on select "[Selecione...] Bemais Supermercados - B6 Colibris" at bounding box center [664, 131] width 580 height 24
select select "406"
click at [374, 119] on select "[Selecione...] Bemais Supermercados - B6 Colibris" at bounding box center [664, 131] width 580 height 24
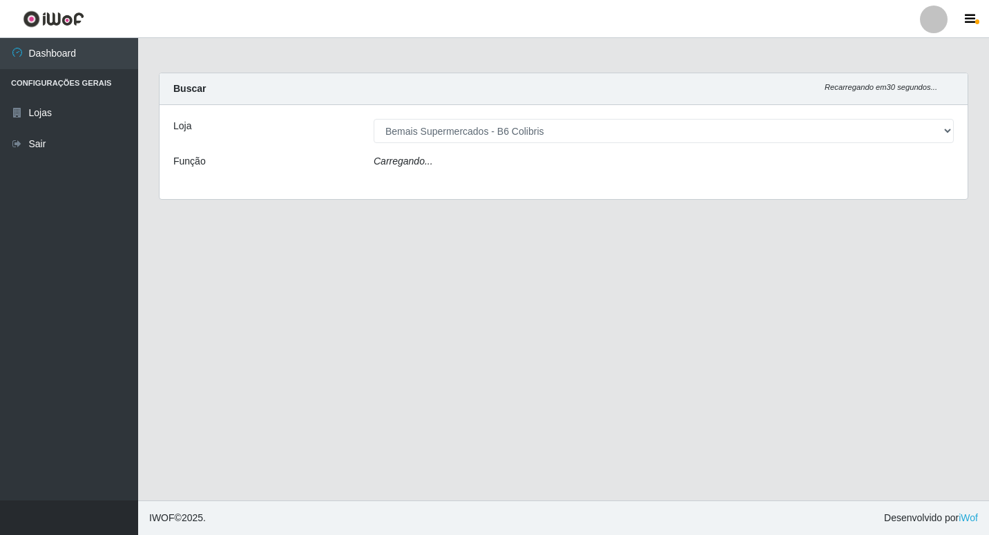
click at [631, 178] on div "Loja [Selecione...] Bemais Supermercados - B6 Colibris Função Carregando..." at bounding box center [564, 152] width 808 height 94
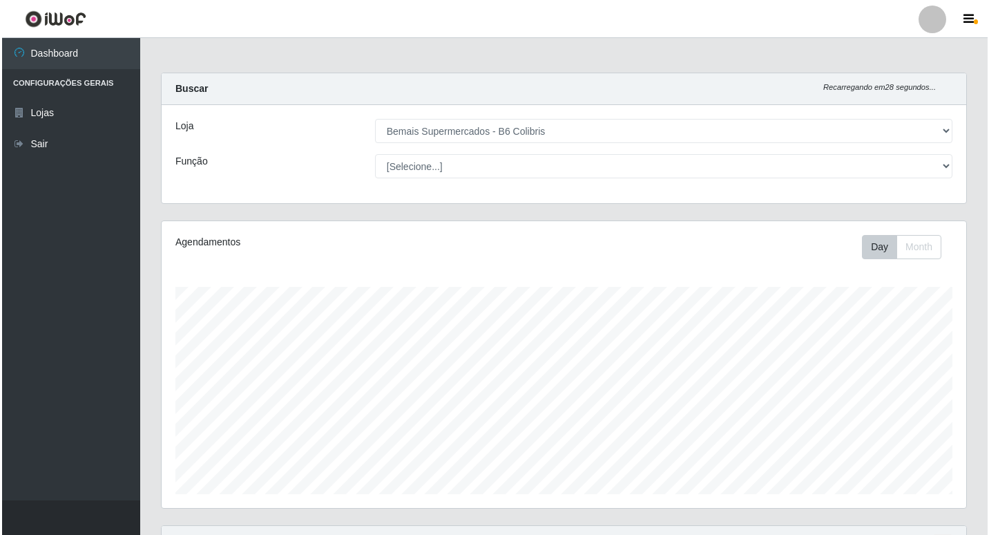
scroll to position [260, 0]
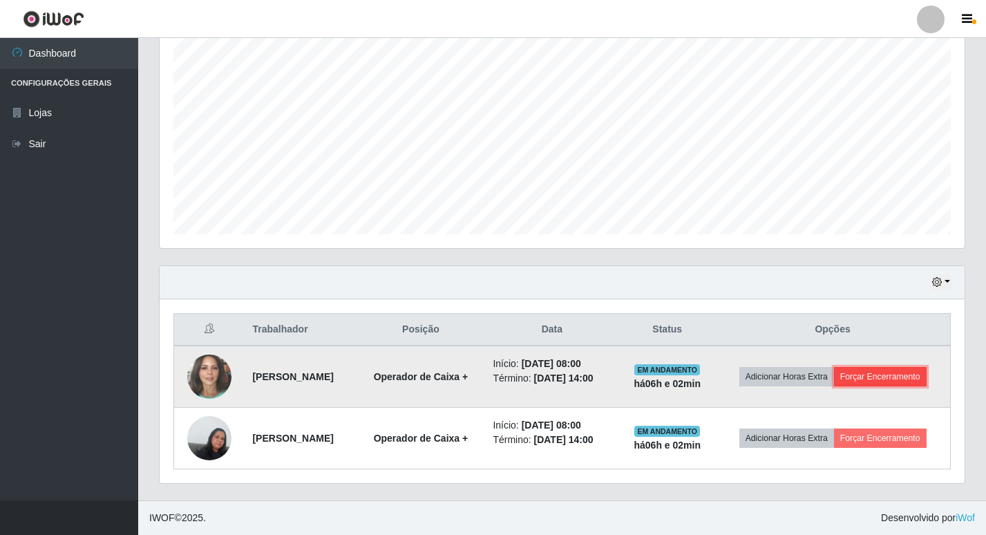
click at [886, 372] on button "Forçar Encerramento" at bounding box center [880, 376] width 93 height 19
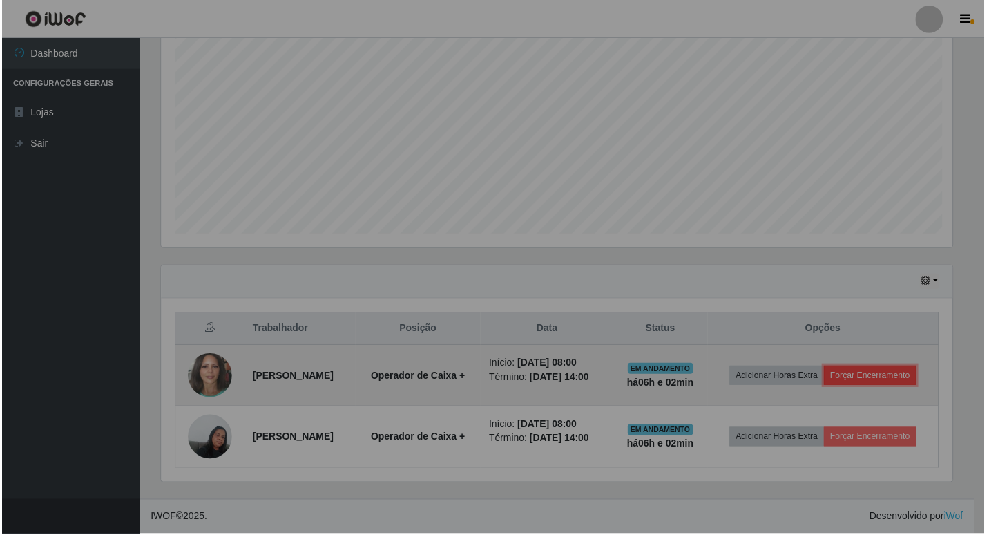
scroll to position [287, 805]
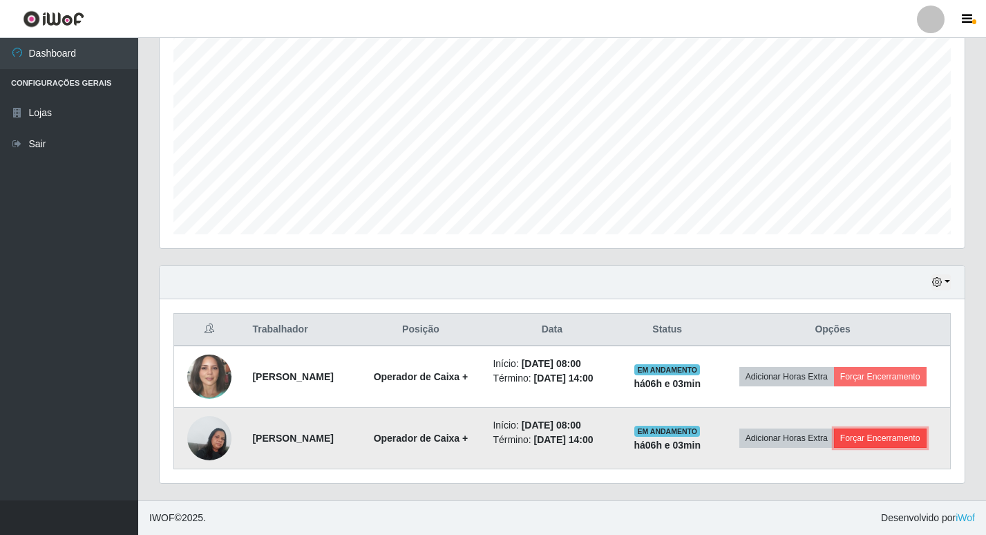
click at [889, 434] on button "Forçar Encerramento" at bounding box center [880, 437] width 93 height 19
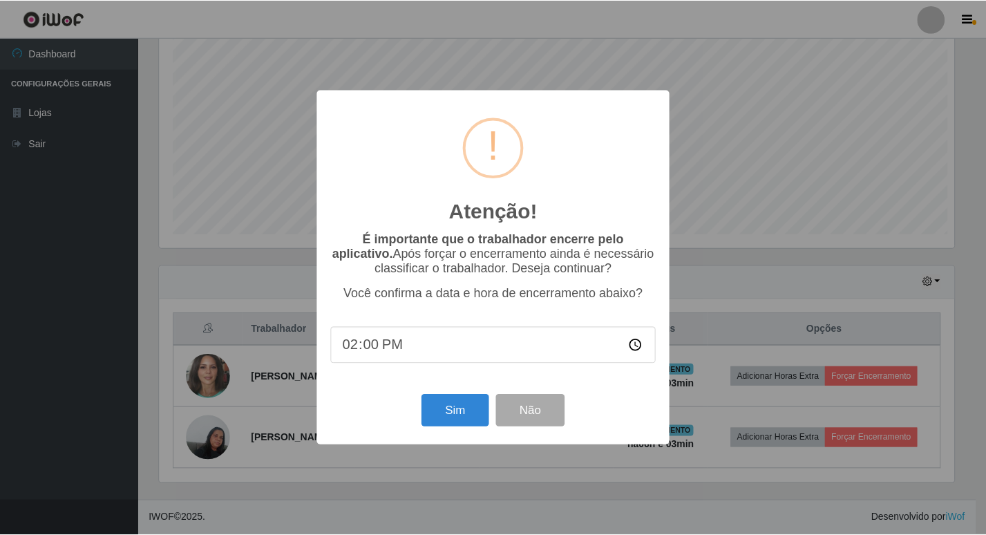
scroll to position [287, 798]
click at [448, 404] on button "Sim" at bounding box center [456, 411] width 67 height 32
click at [448, 404] on div "Atenção! × É importante que o trabalhador encerre pelo aplicativo. Após forçar …" at bounding box center [494, 267] width 989 height 535
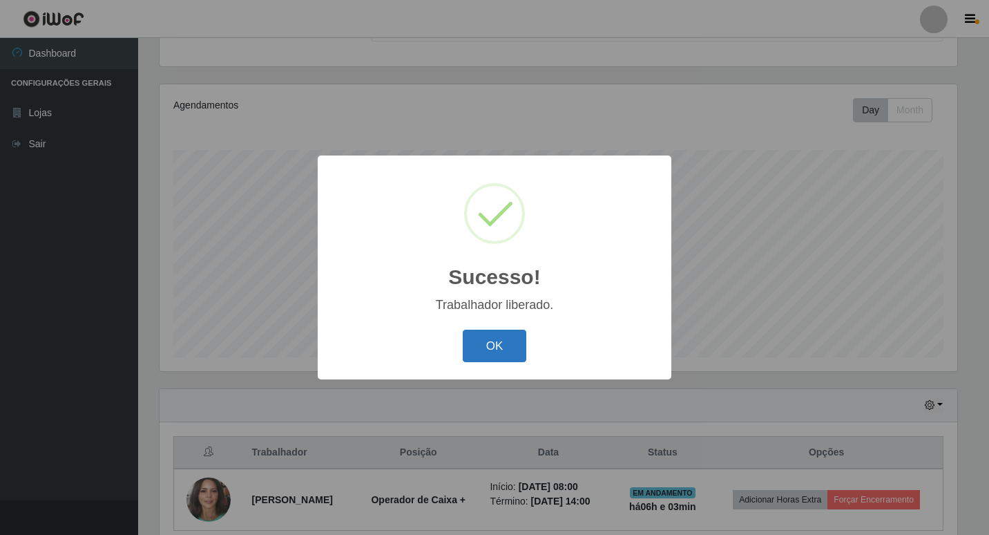
click at [503, 346] on button "OK" at bounding box center [495, 346] width 64 height 32
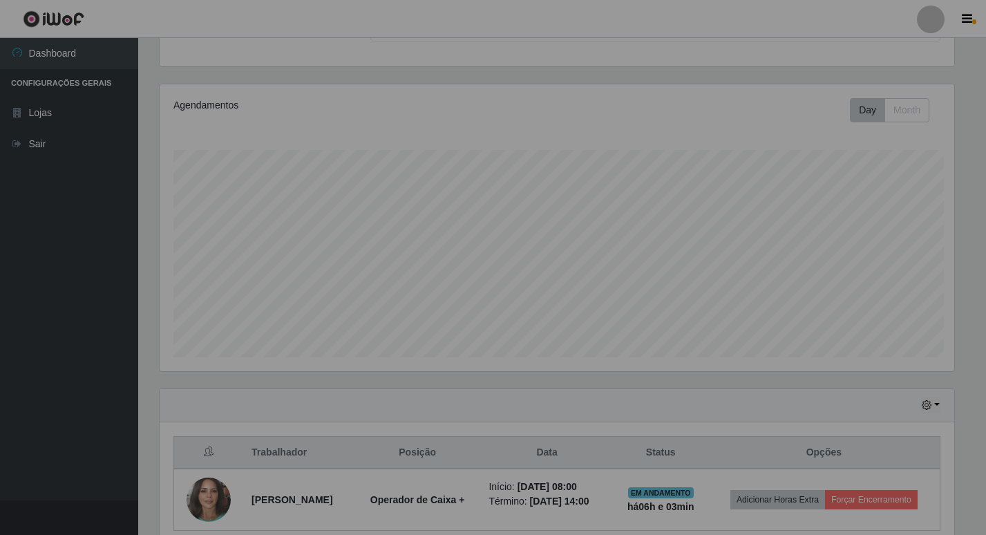
scroll to position [287, 805]
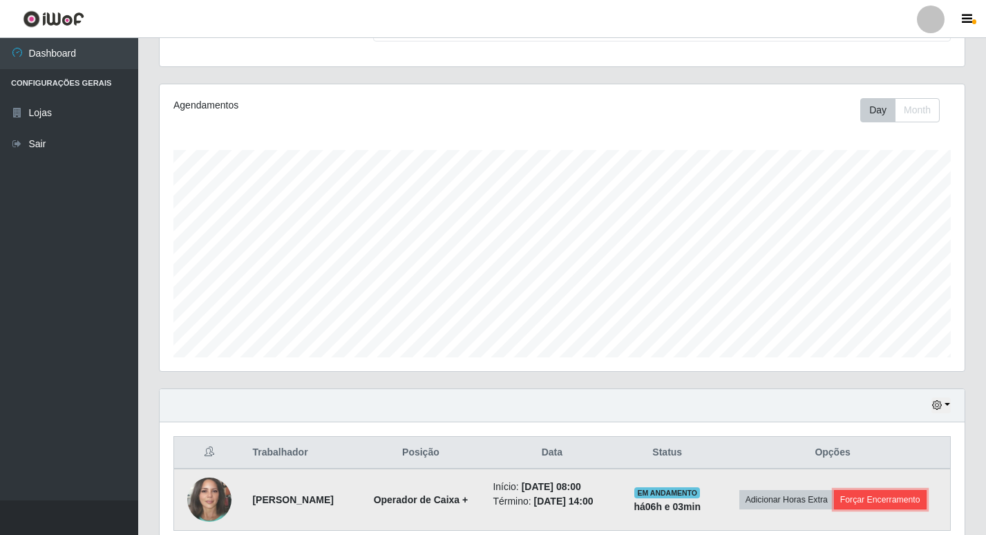
click at [907, 498] on button "Forçar Encerramento" at bounding box center [880, 499] width 93 height 19
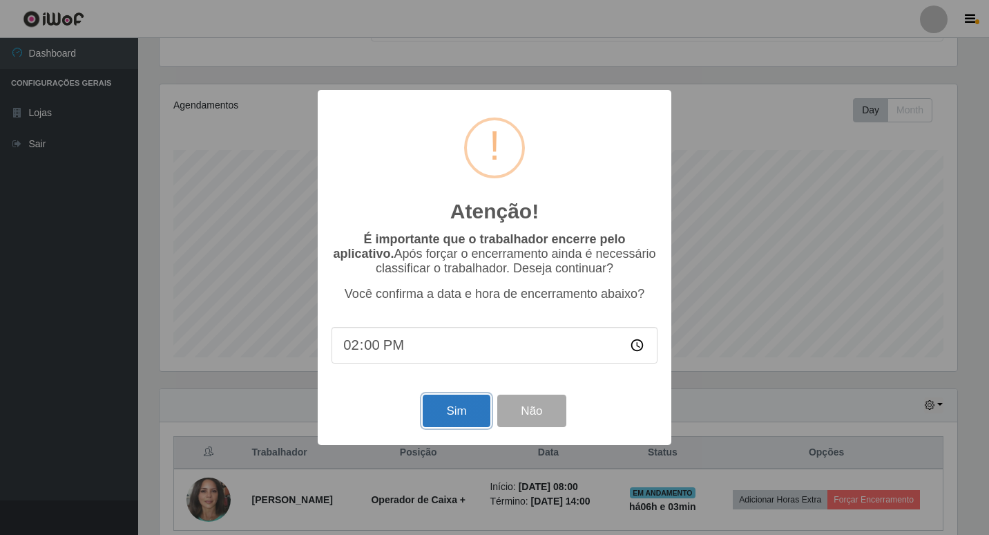
click at [455, 409] on button "Sim" at bounding box center [456, 411] width 67 height 32
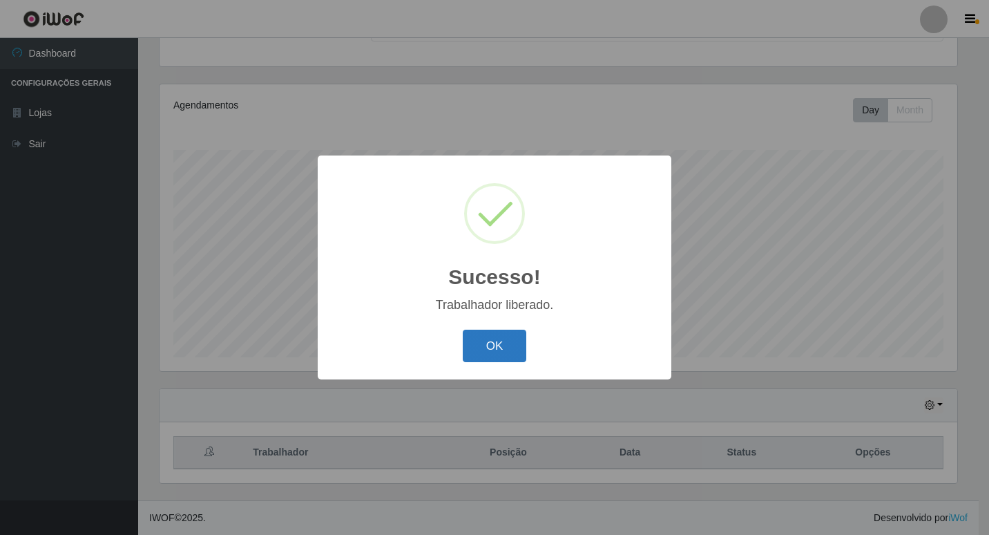
click at [491, 342] on button "OK" at bounding box center [495, 346] width 64 height 32
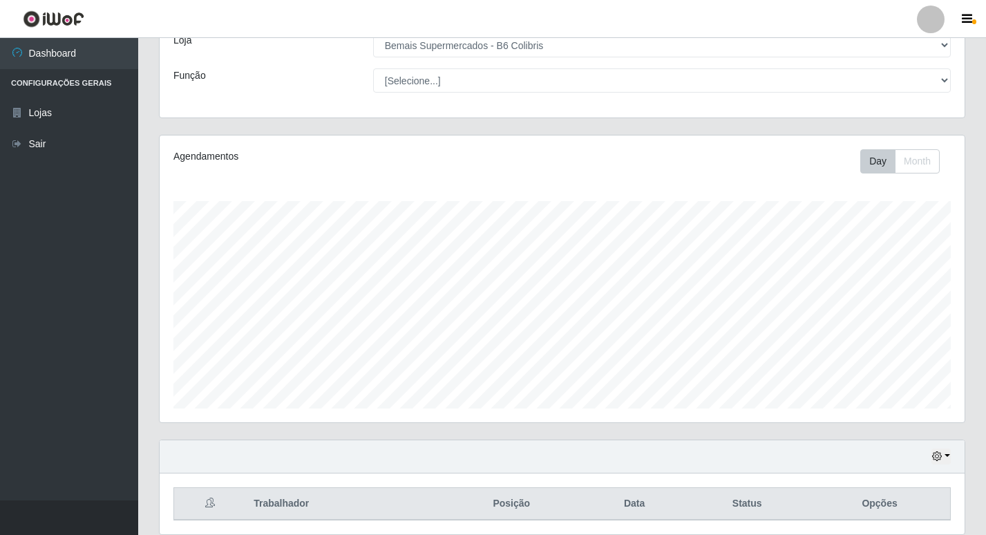
scroll to position [137, 0]
